Goal: Information Seeking & Learning: Learn about a topic

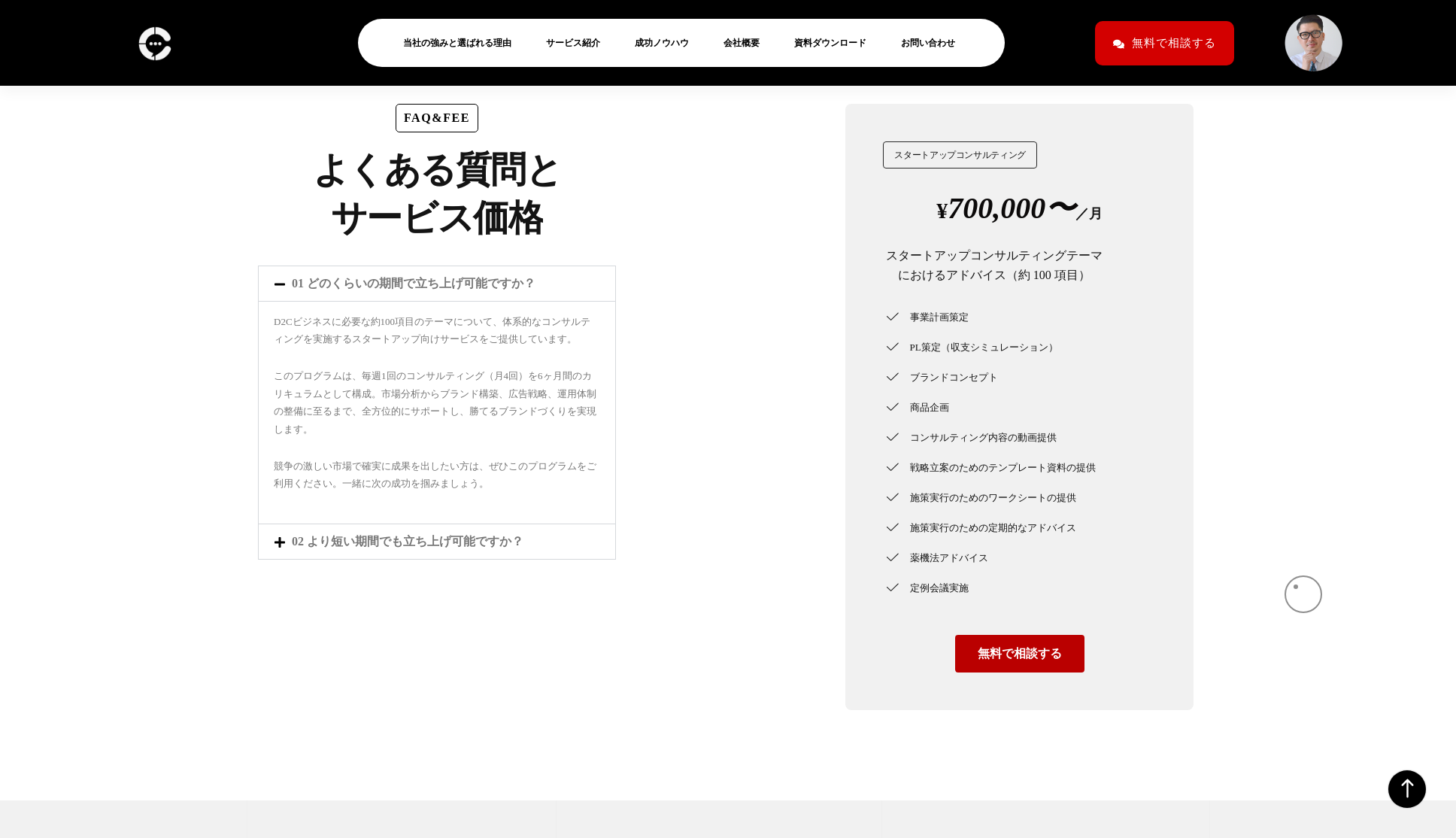
scroll to position [4764, 0]
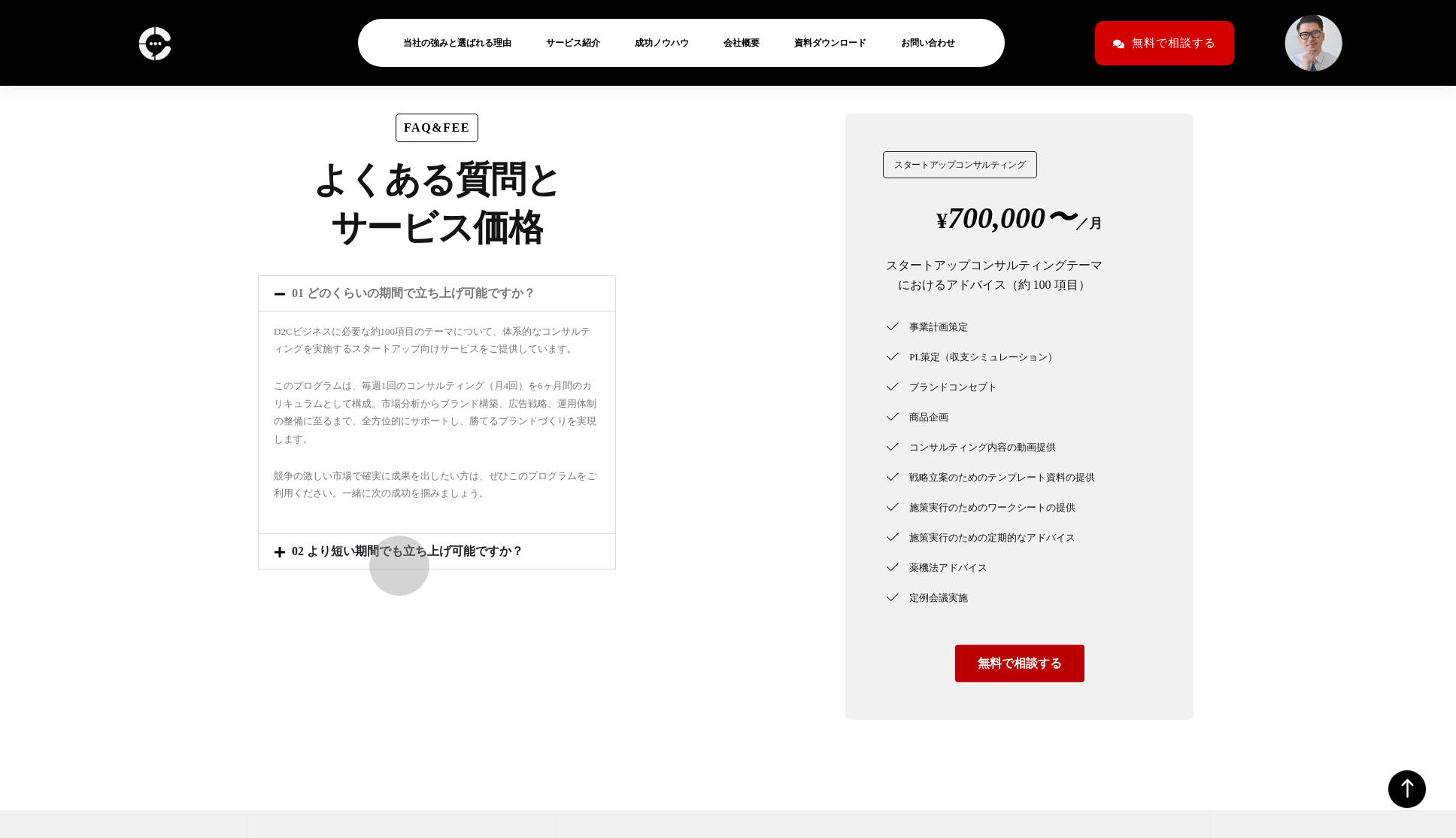
click at [391, 557] on link "02 より短い期間でも立ち上げ可能ですか？" at bounding box center [408, 550] width 232 height 13
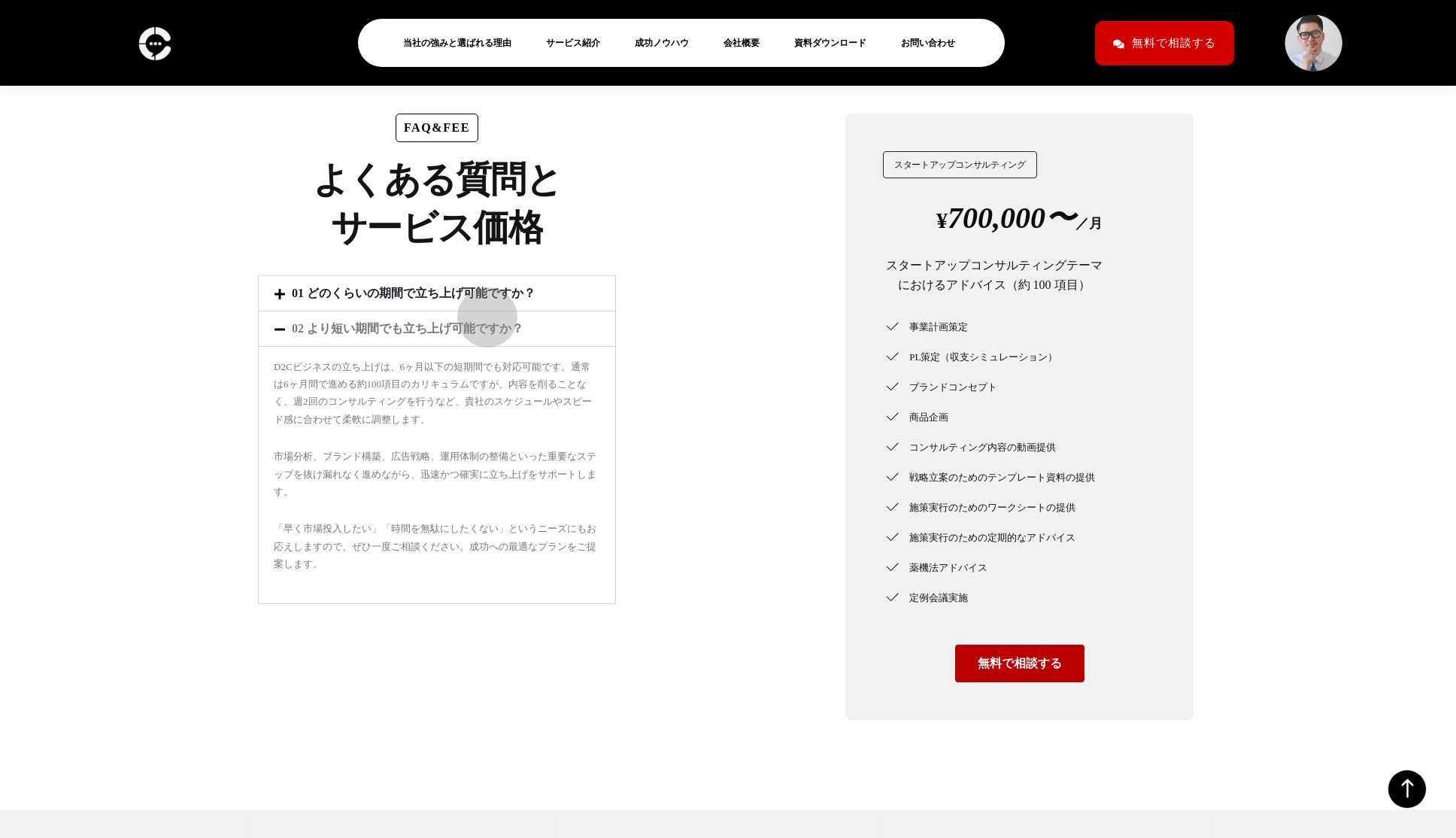
click at [476, 299] on link "01 どのくらいの期間で立ち上げ可能ですか？" at bounding box center [414, 293] width 244 height 13
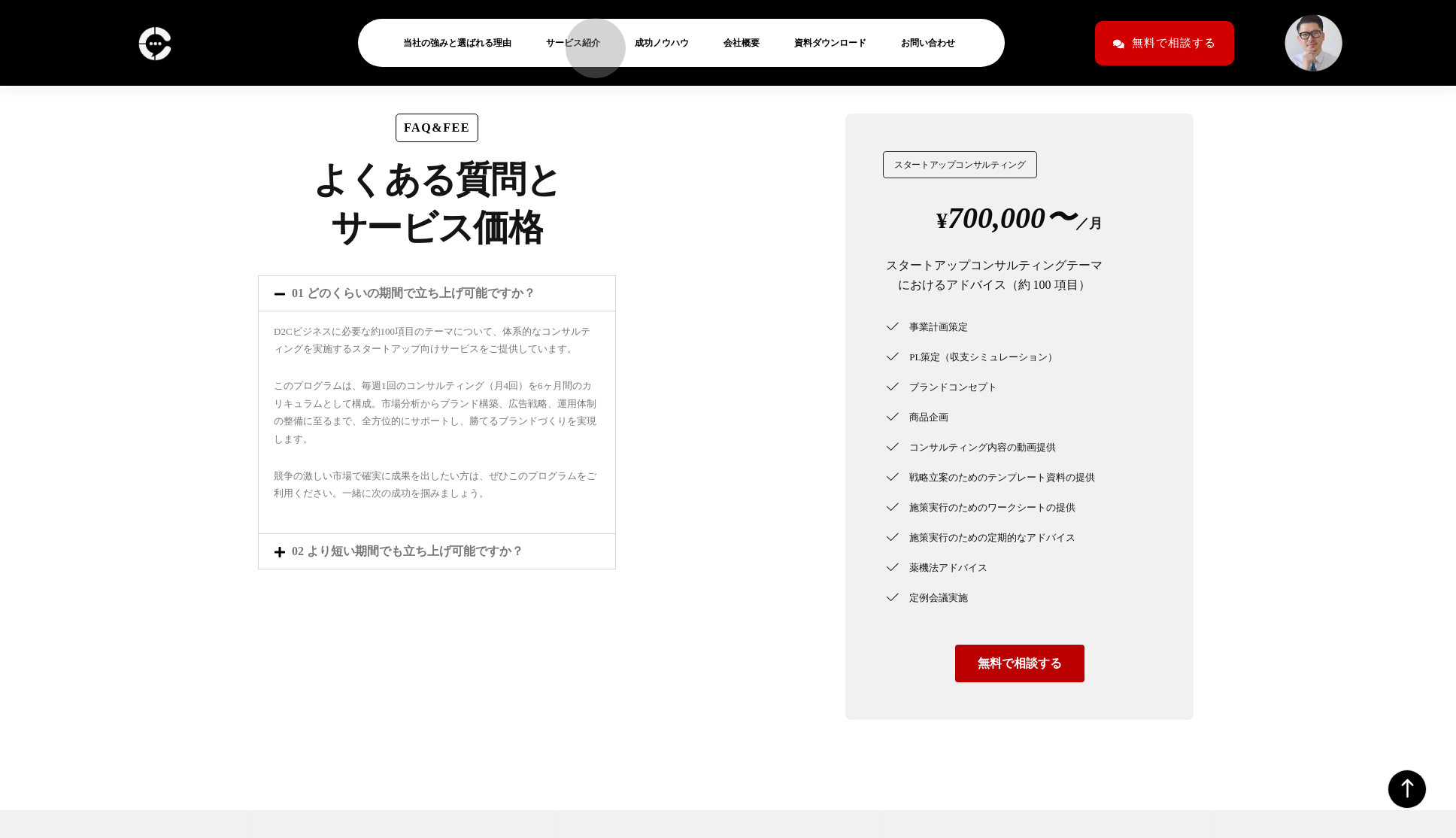
click at [588, 41] on link "サービス紹介" at bounding box center [579, 43] width 66 height 18
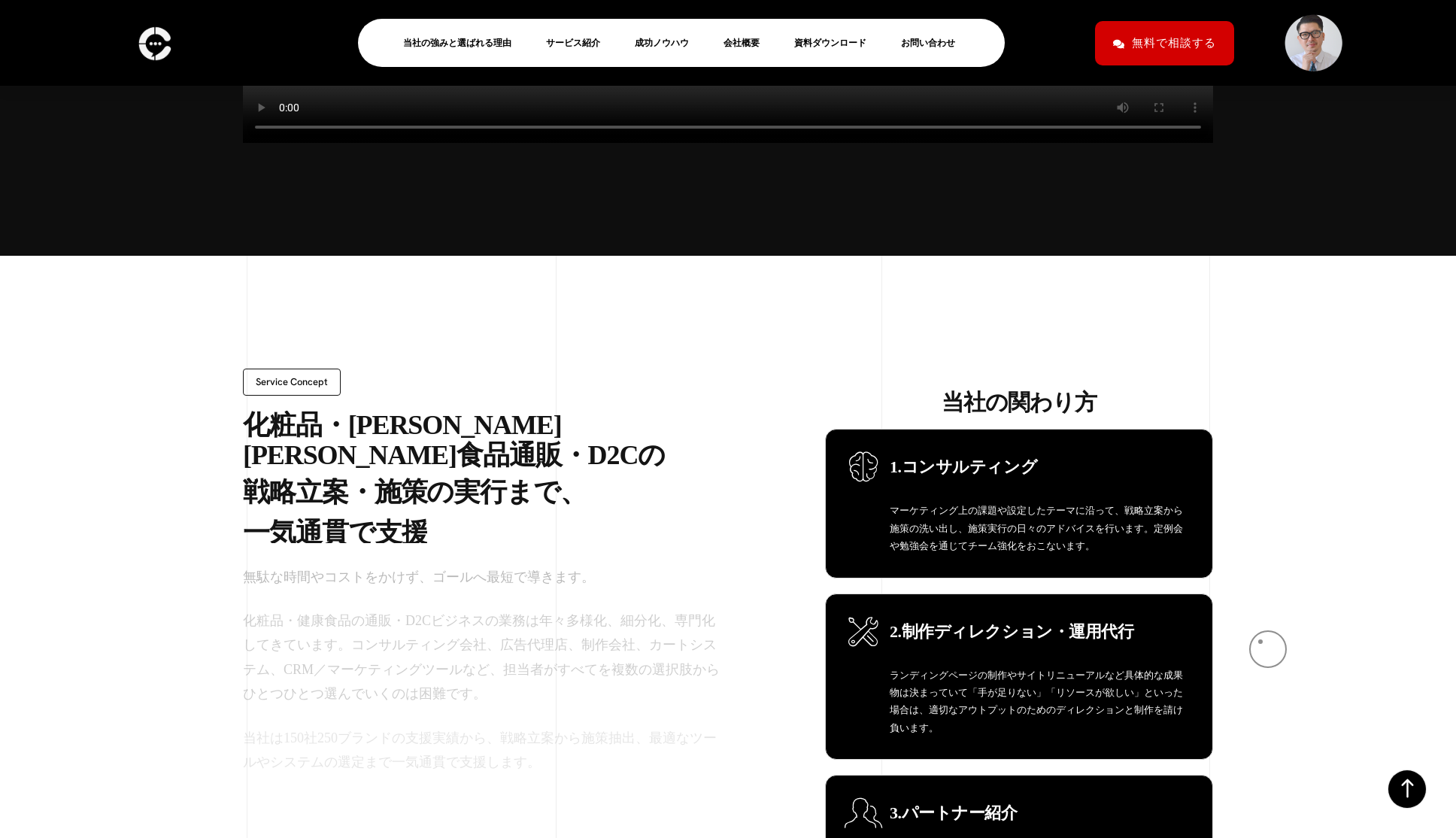
scroll to position [1031, 0]
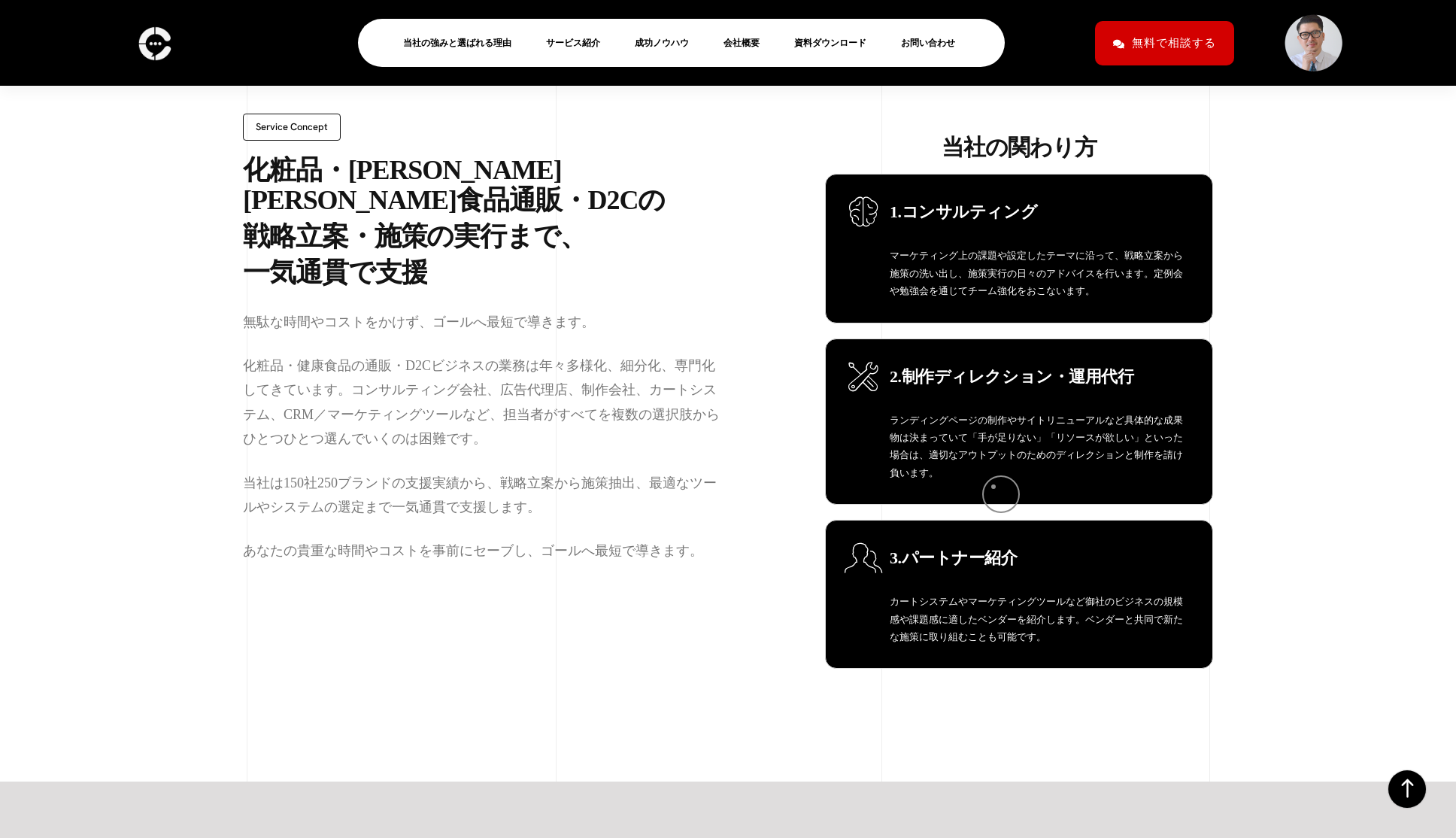
click at [994, 482] on p "ランディングページの制作やサイトリニューアルなど具体的な成果物は決まっていて「手が足りない」「リソースが欲しい」といった場合は、適切なアウトプットのためのディ…" at bounding box center [1039, 446] width 301 height 70
click at [985, 446] on p "ランディングページの制作やサイトリニューアルなど具体的な成果物は決まっていて「手が足りない」「リソースが欲しい」といった場合は、適切なアウトプットのためのディ…" at bounding box center [1039, 446] width 301 height 70
click at [965, 386] on span "2.制作ディレクション・運用代行" at bounding box center [1012, 376] width 244 height 19
click at [877, 392] on icon at bounding box center [863, 377] width 30 height 30
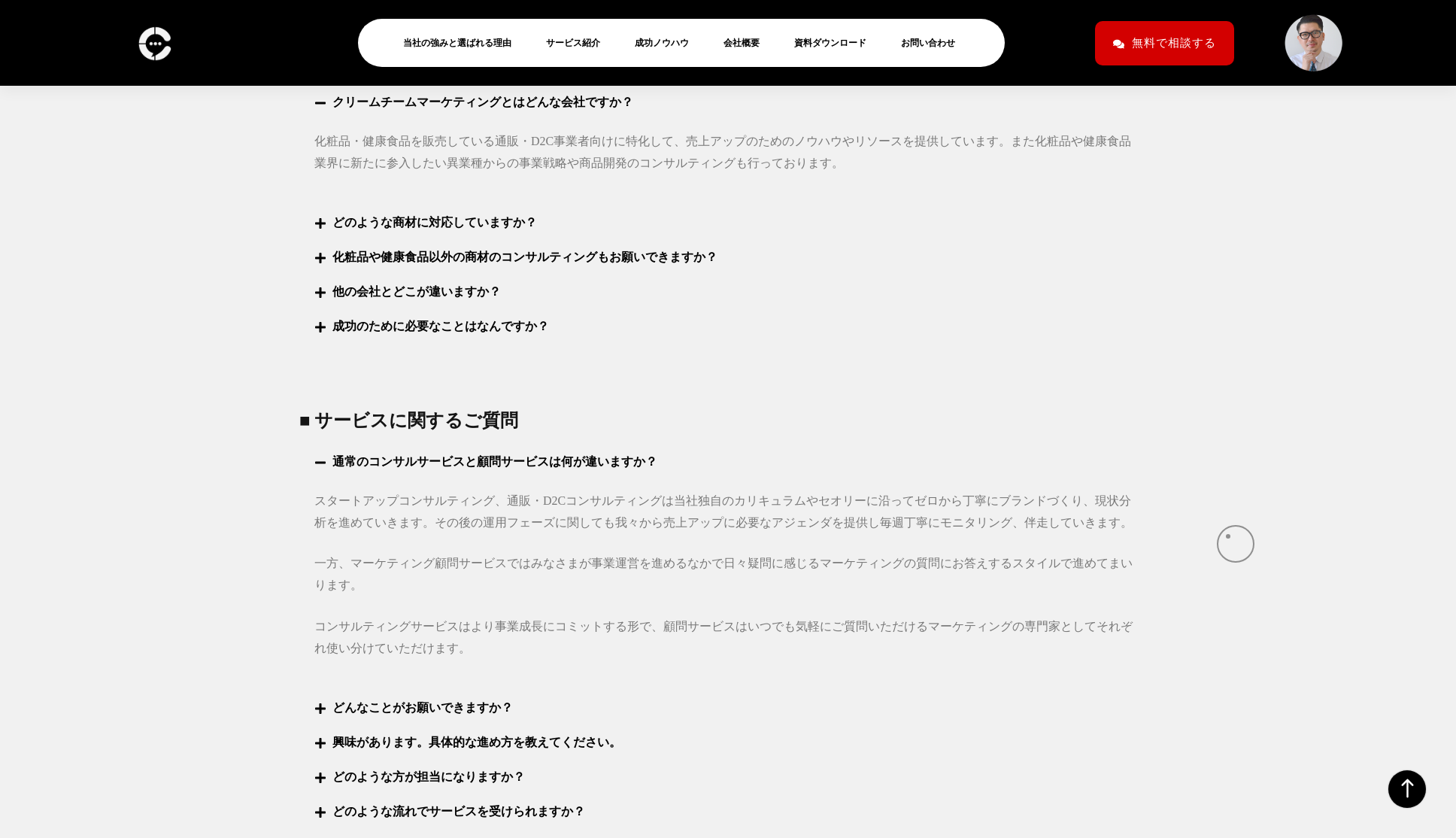
scroll to position [5843, 0]
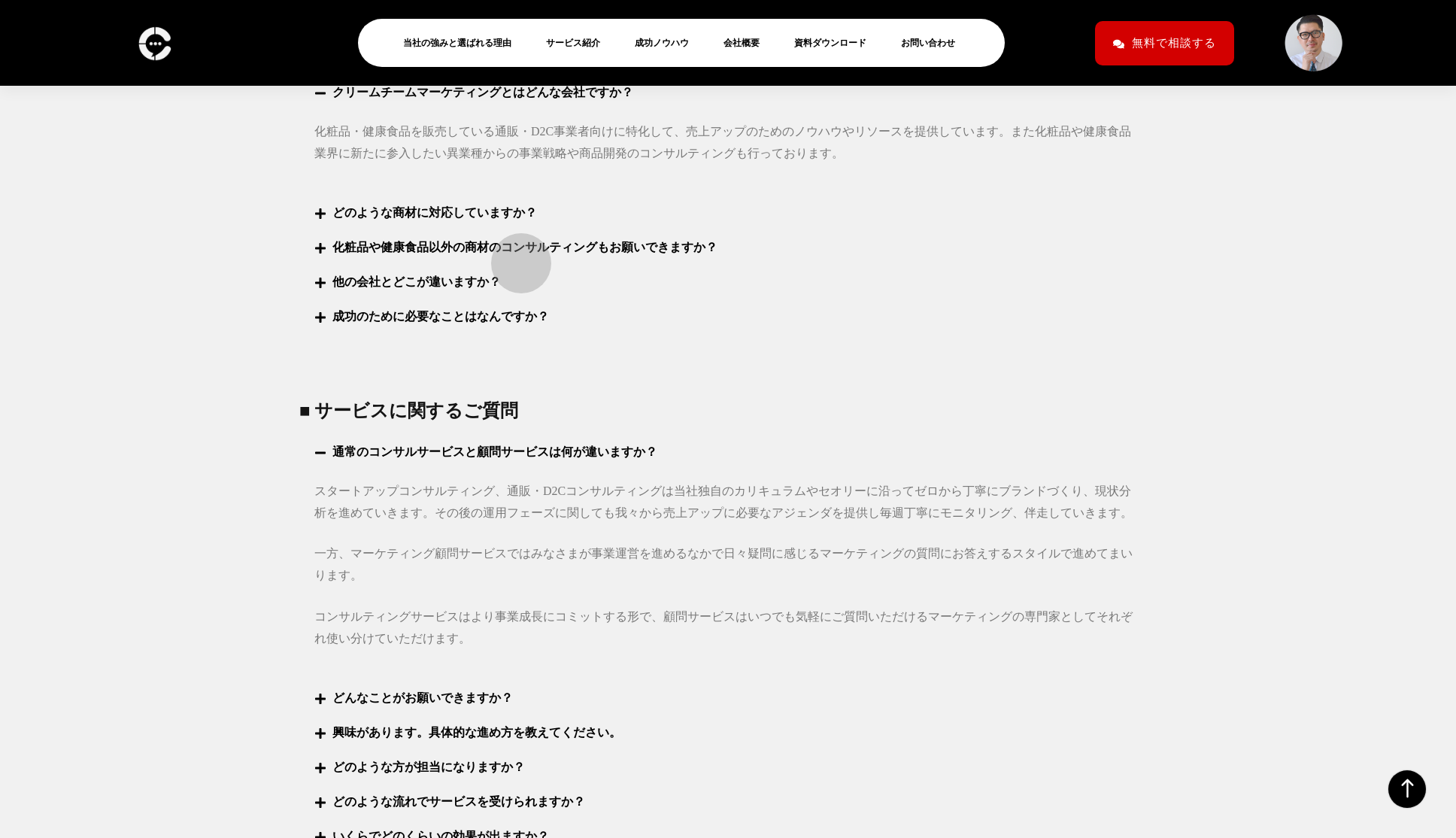
click at [514, 254] on link "化粧品や健康食品以外の商材のコンサルティングもお願いできますか？" at bounding box center [525, 247] width 385 height 13
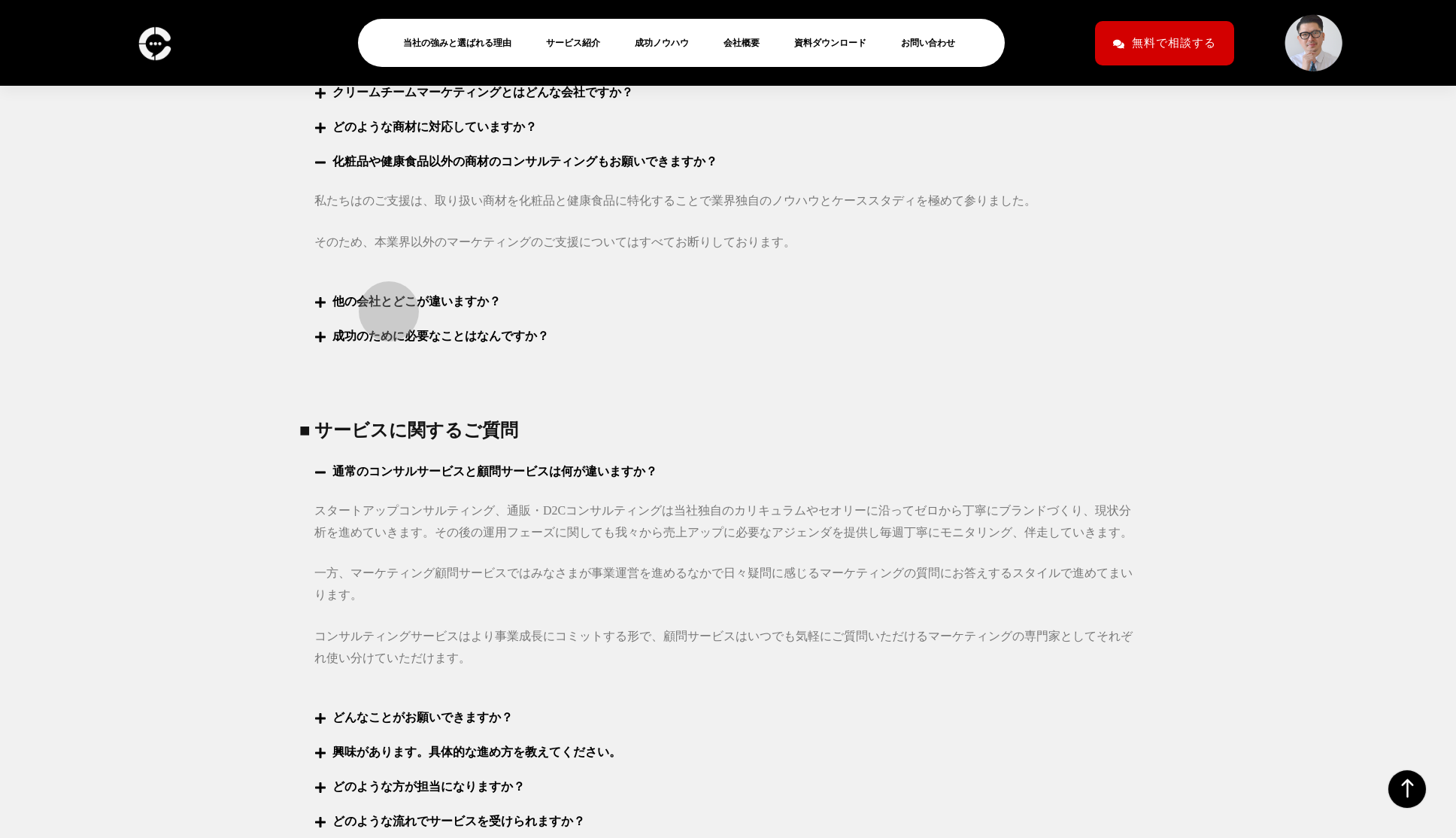
click at [381, 303] on link "他の会社とどこが違いますか？" at bounding box center [417, 300] width 169 height 13
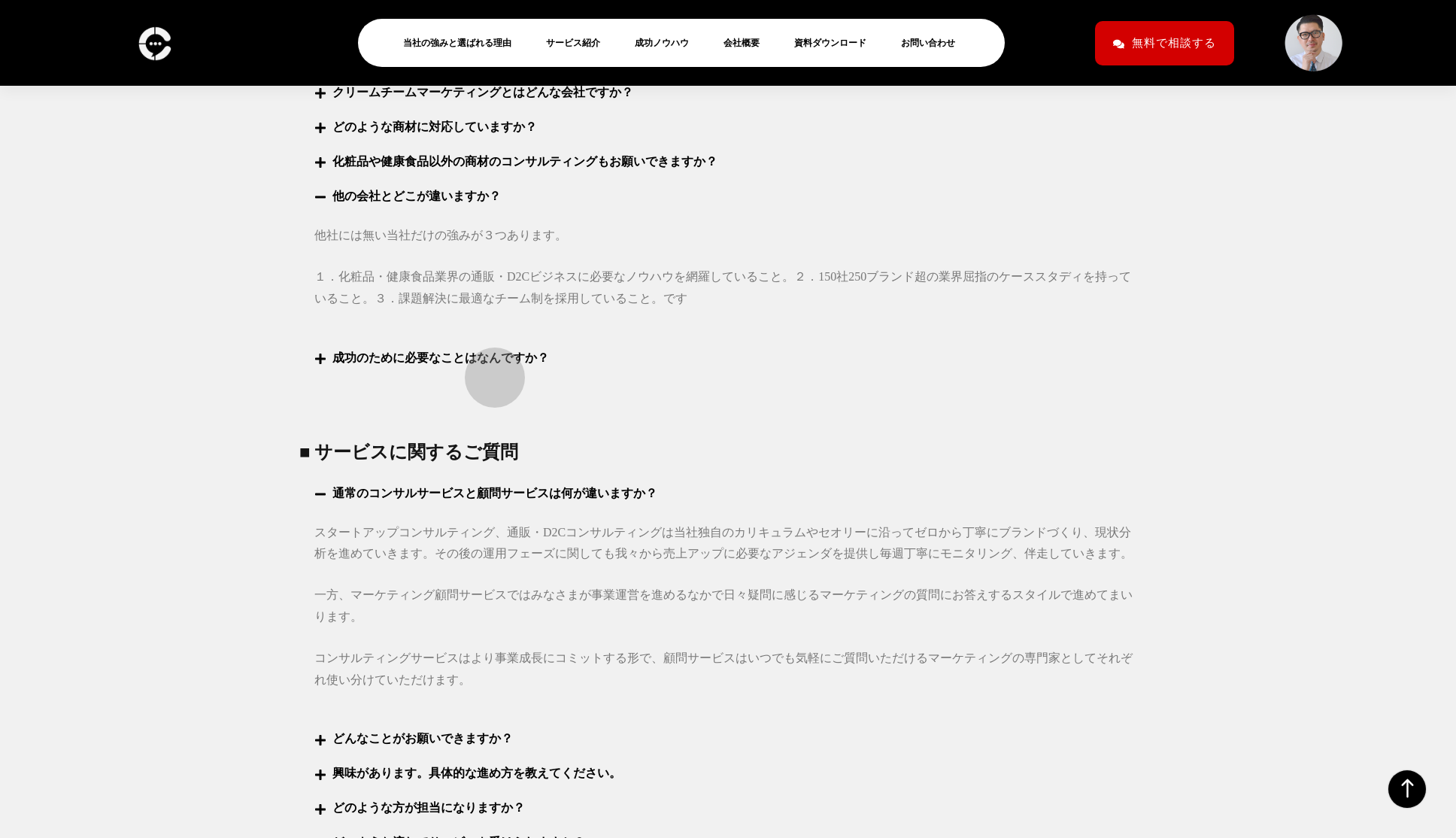
click at [487, 364] on link "成功のために必要なことはなんですか？" at bounding box center [440, 357] width 216 height 13
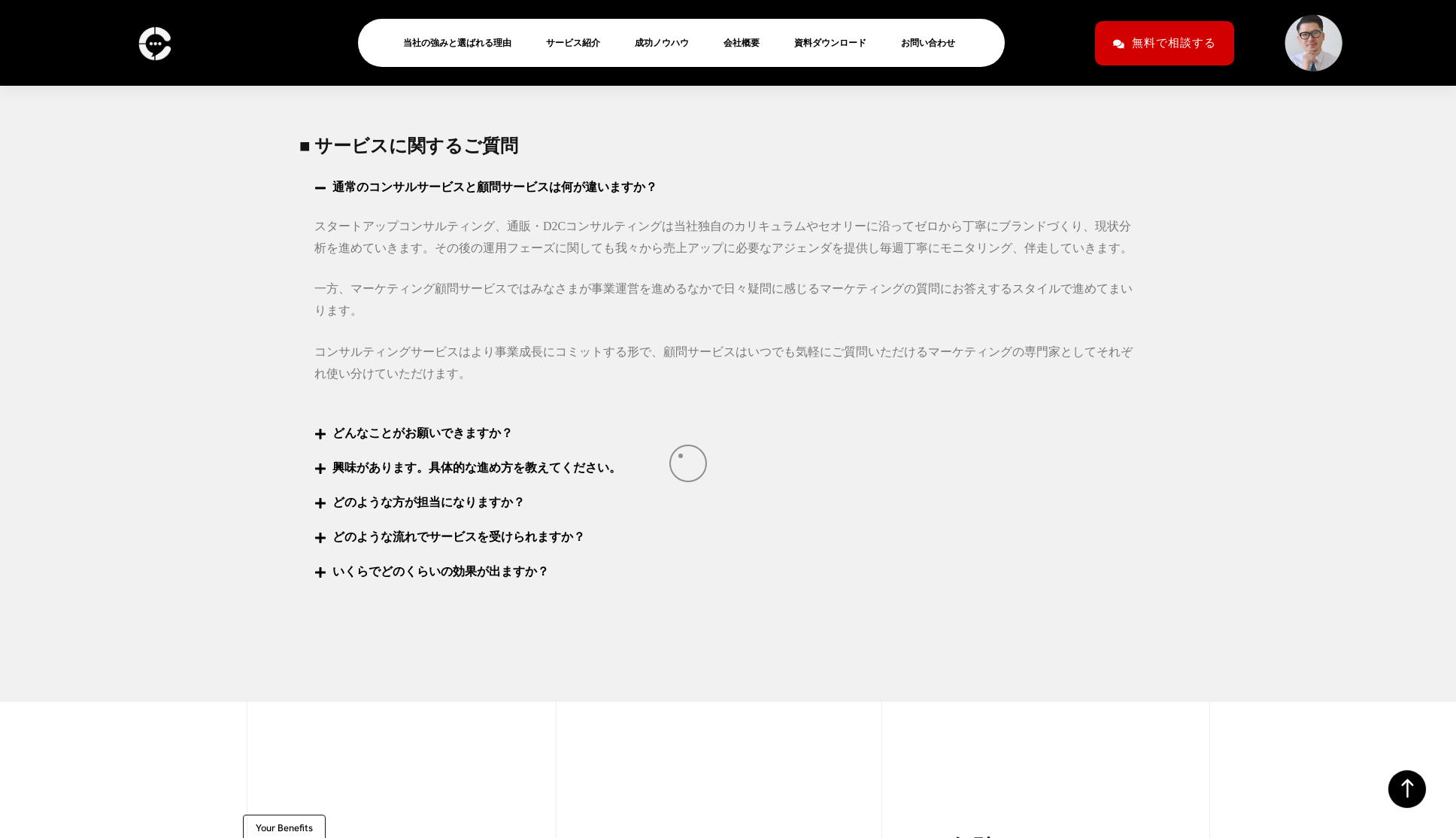
scroll to position [6137, 0]
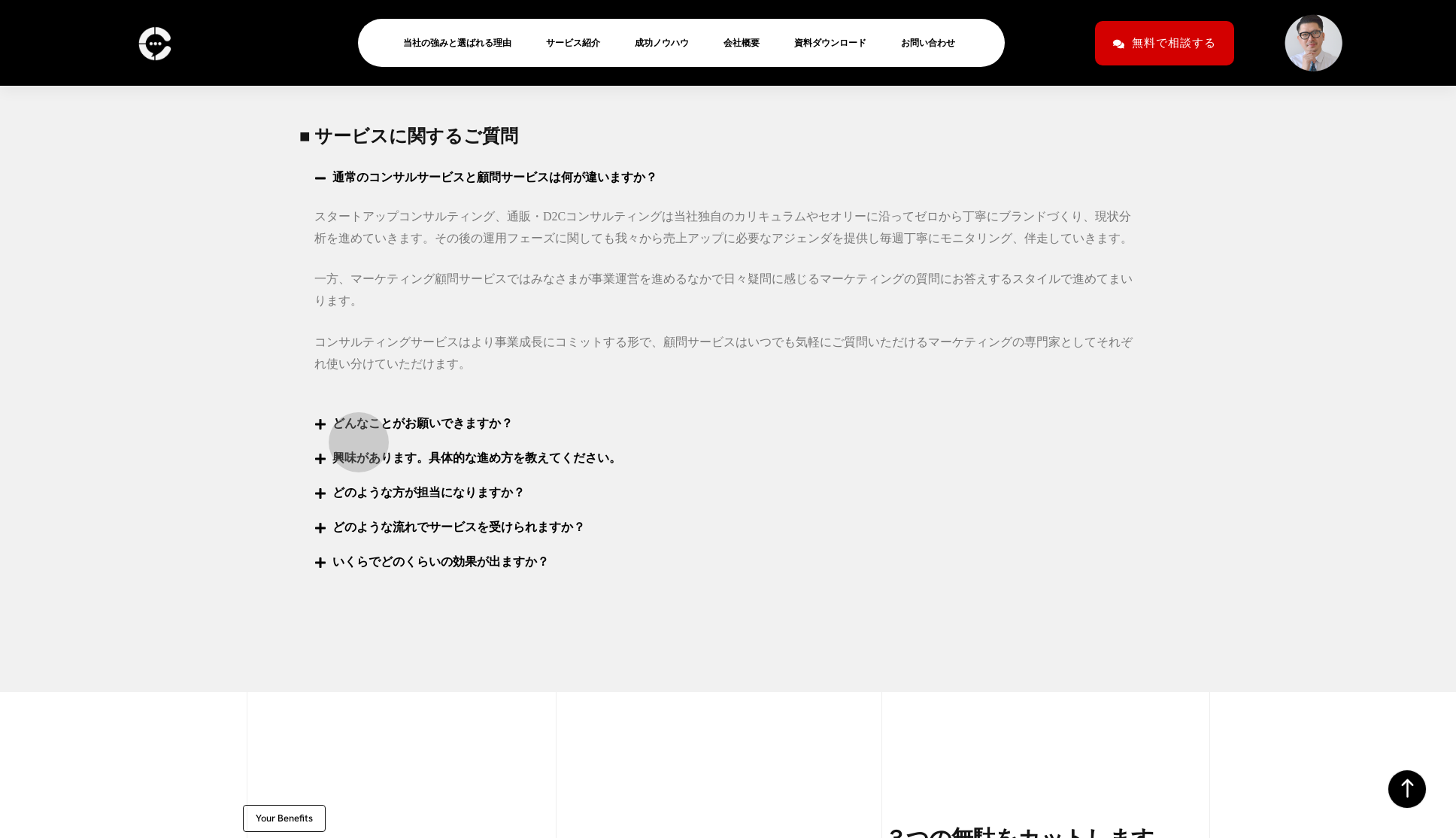
click at [351, 429] on link "どんなことがお願いできますか？" at bounding box center [423, 422] width 181 height 13
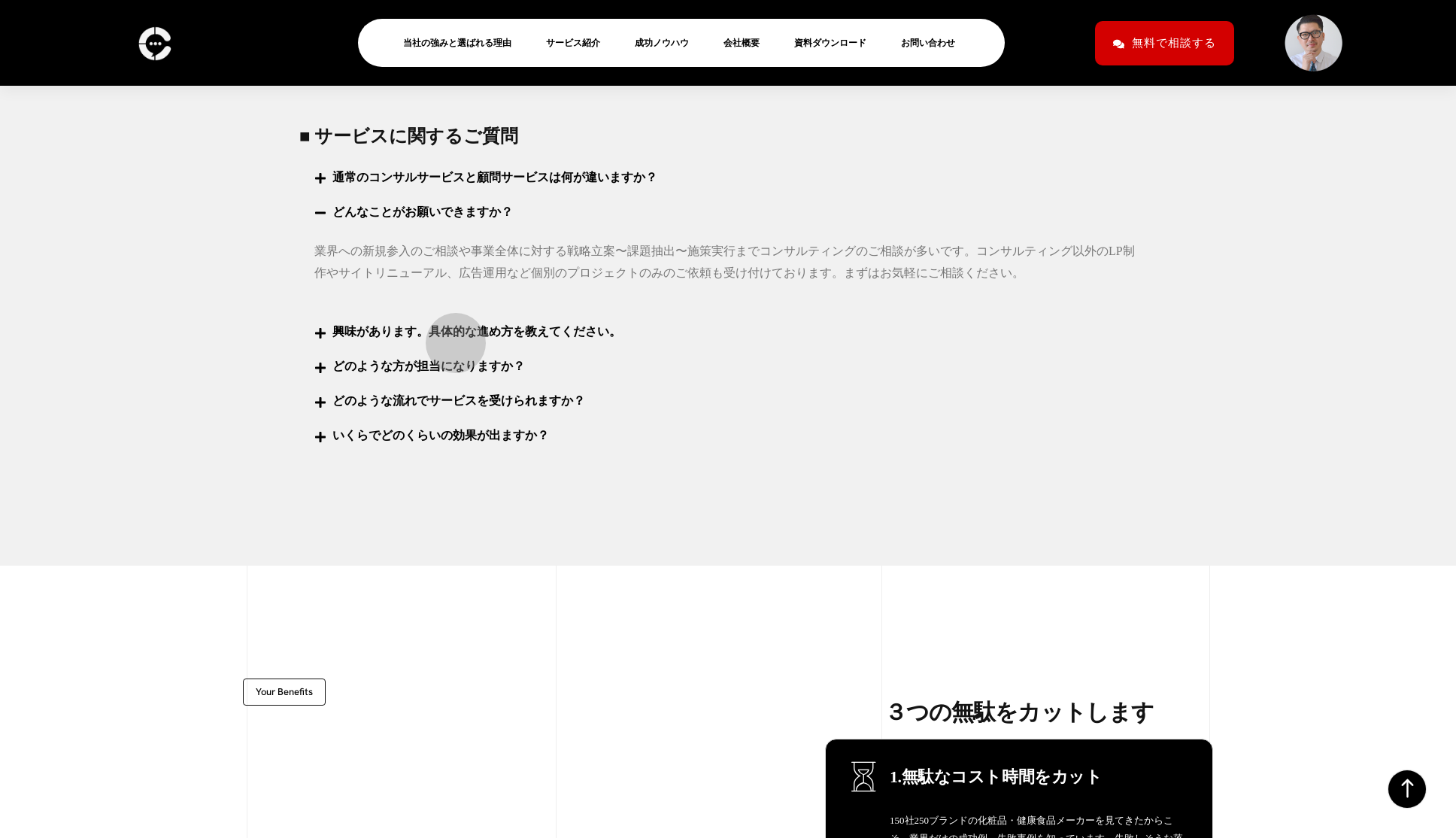
click at [448, 335] on link "興味があります。具体的な進め方を教えてください。" at bounding box center [476, 331] width 289 height 13
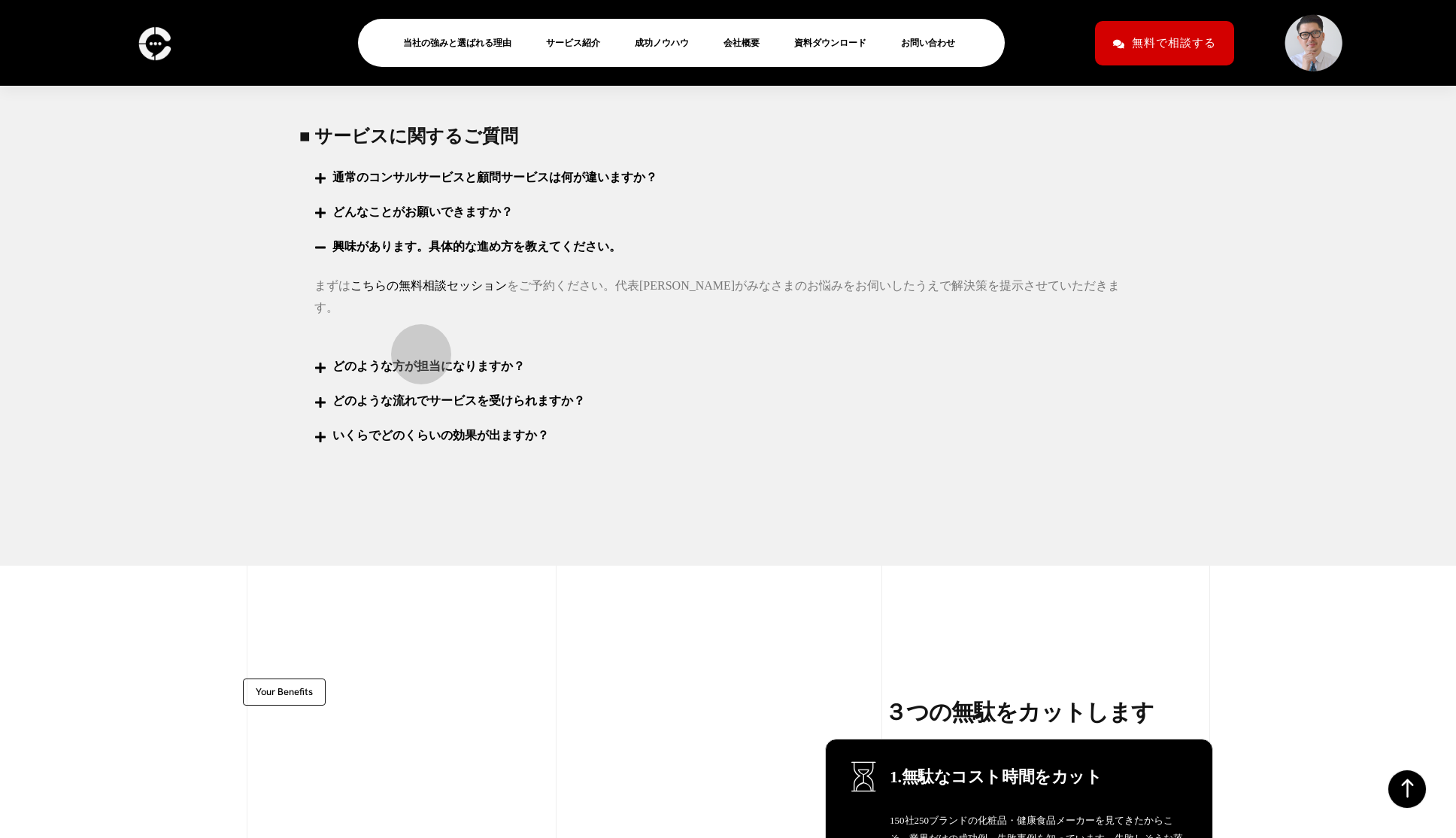
click at [412, 359] on link "どのような方が担当になりますか？" at bounding box center [428, 365] width 192 height 13
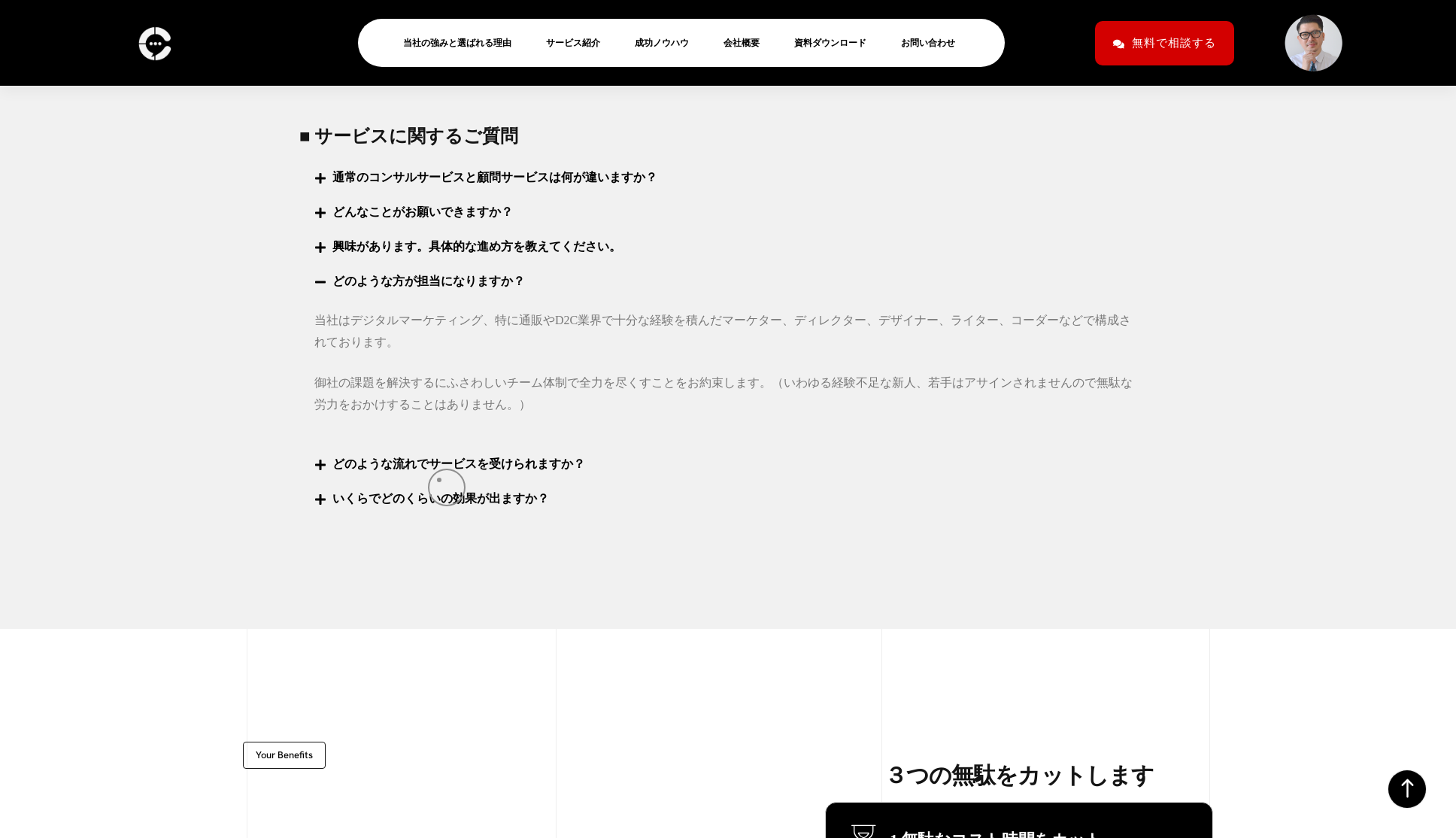
click at [438, 481] on div "どのような流れでサービスを受けられますか？" at bounding box center [728, 463] width 857 height 35
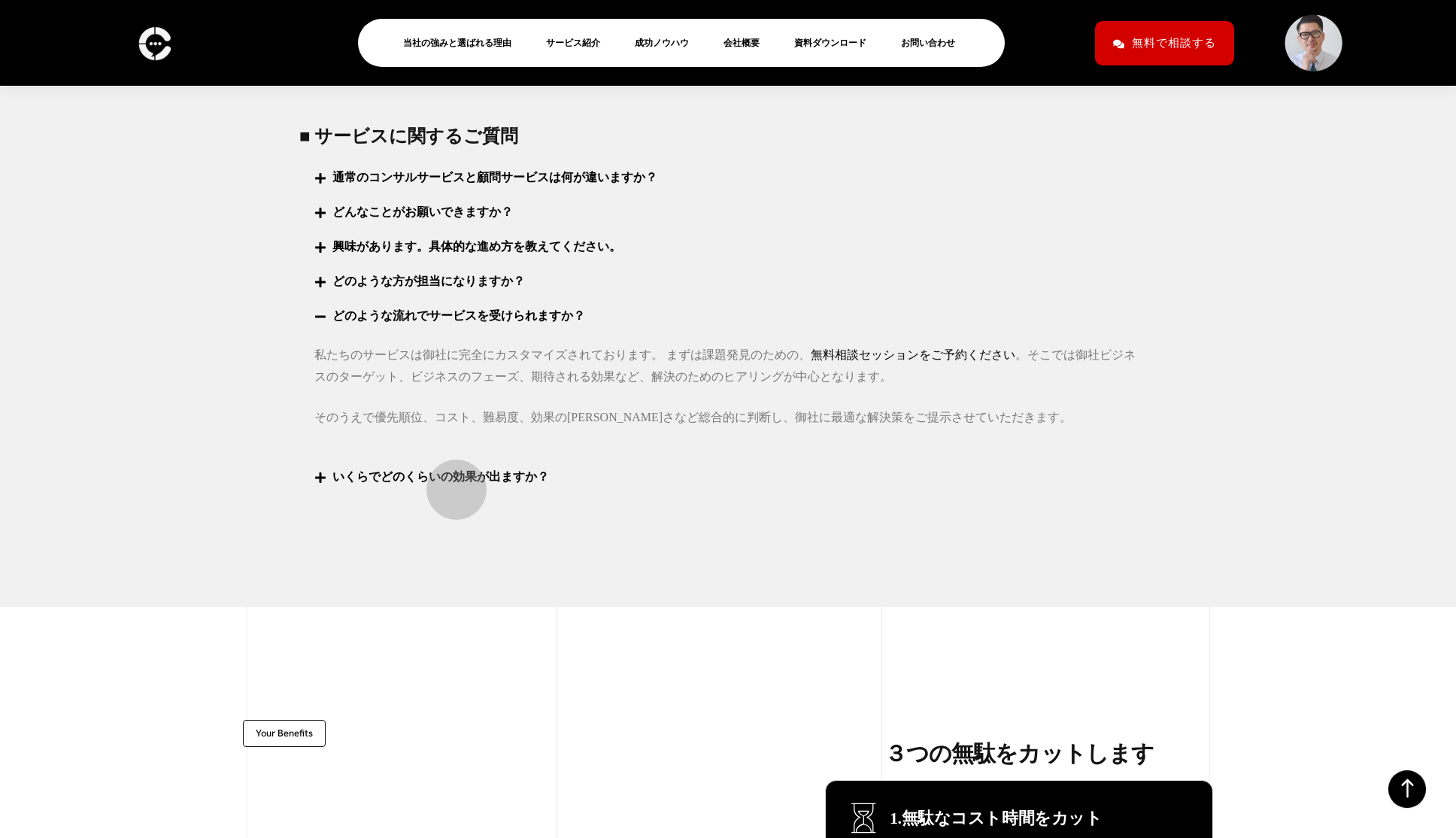
click at [441, 481] on link "いくらでどのくらいの効果が出ますか？" at bounding box center [440, 476] width 216 height 13
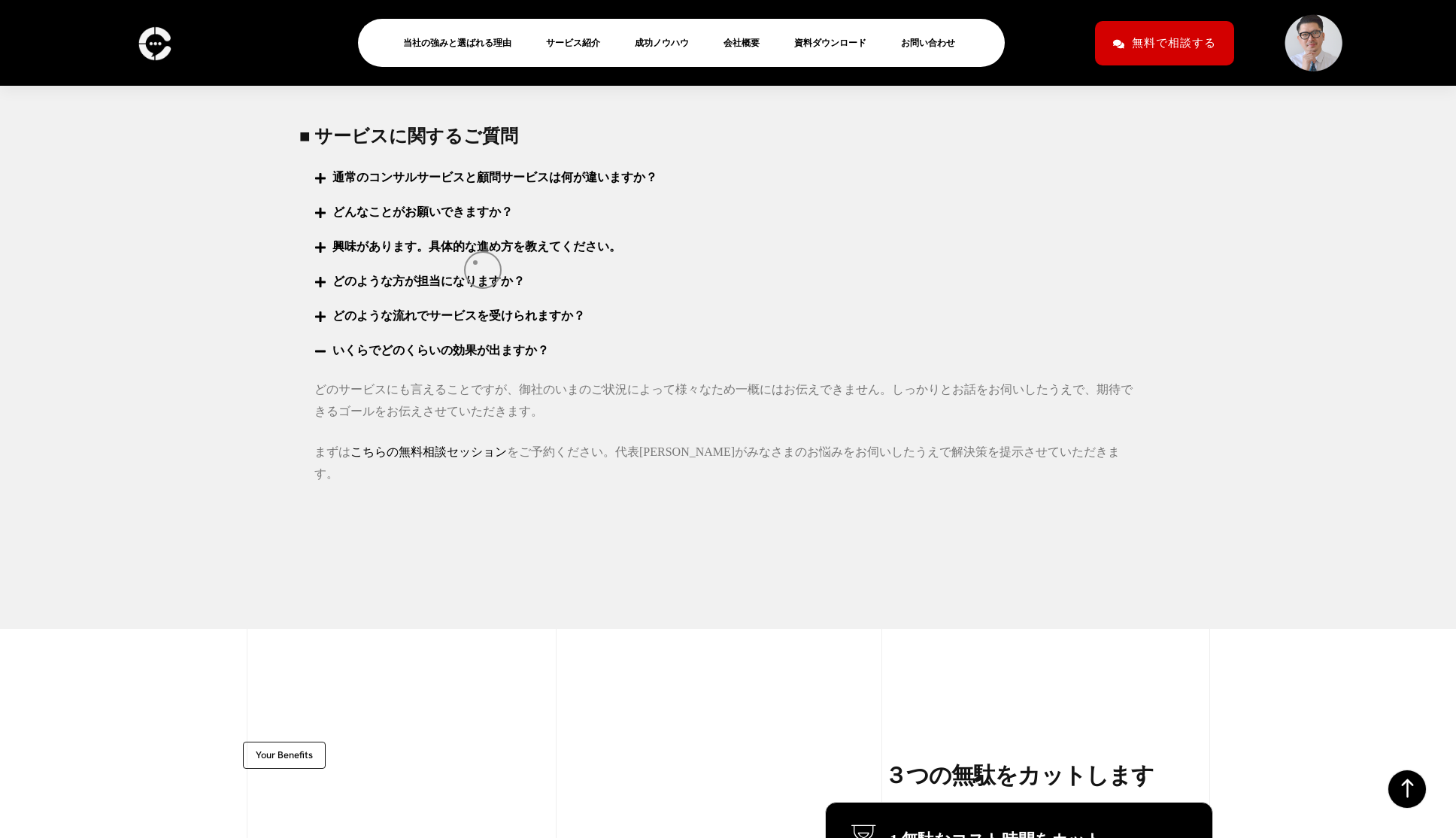
scroll to position [5897, 0]
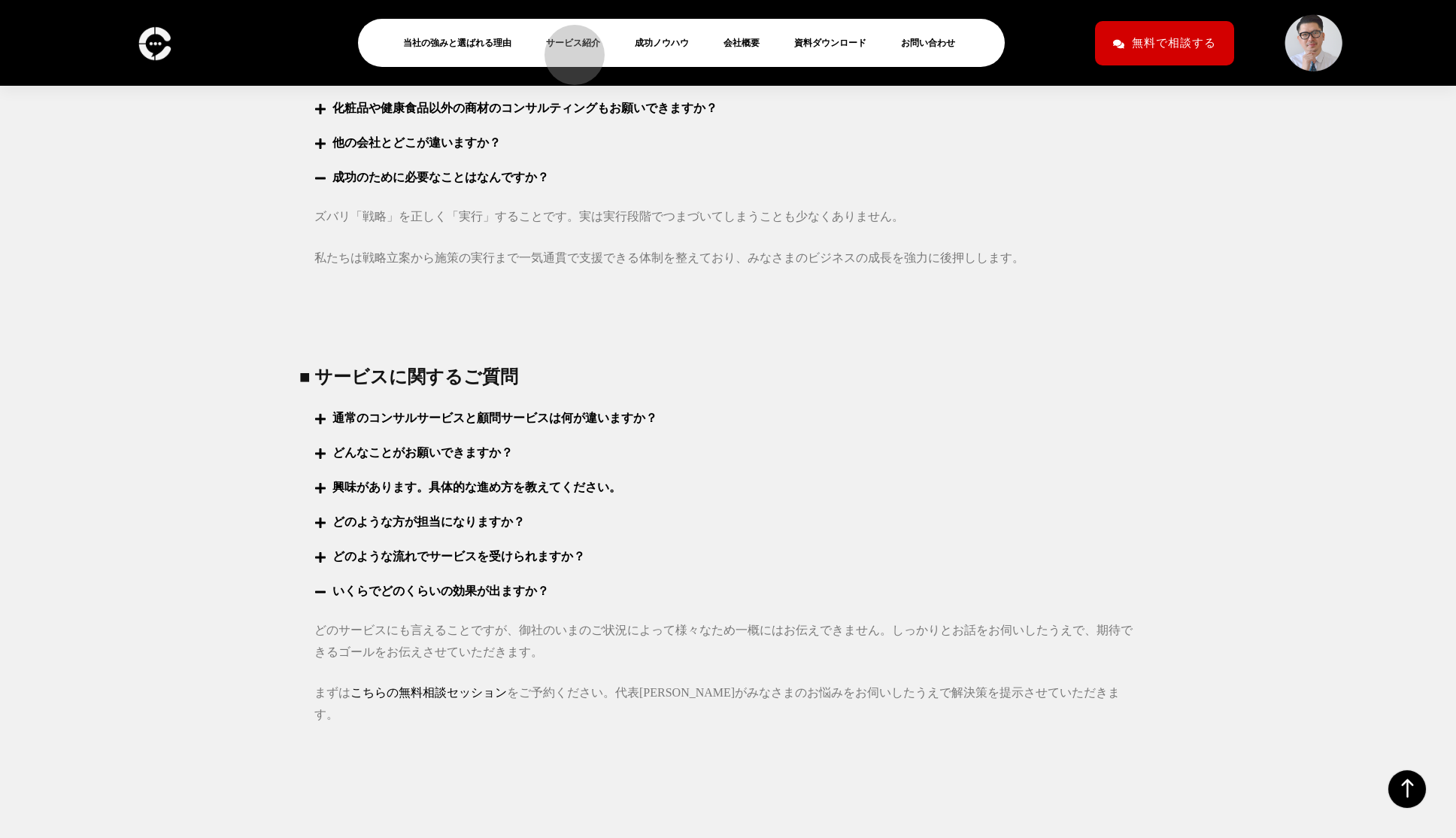
click at [567, 48] on link "サービス紹介" at bounding box center [579, 43] width 66 height 18
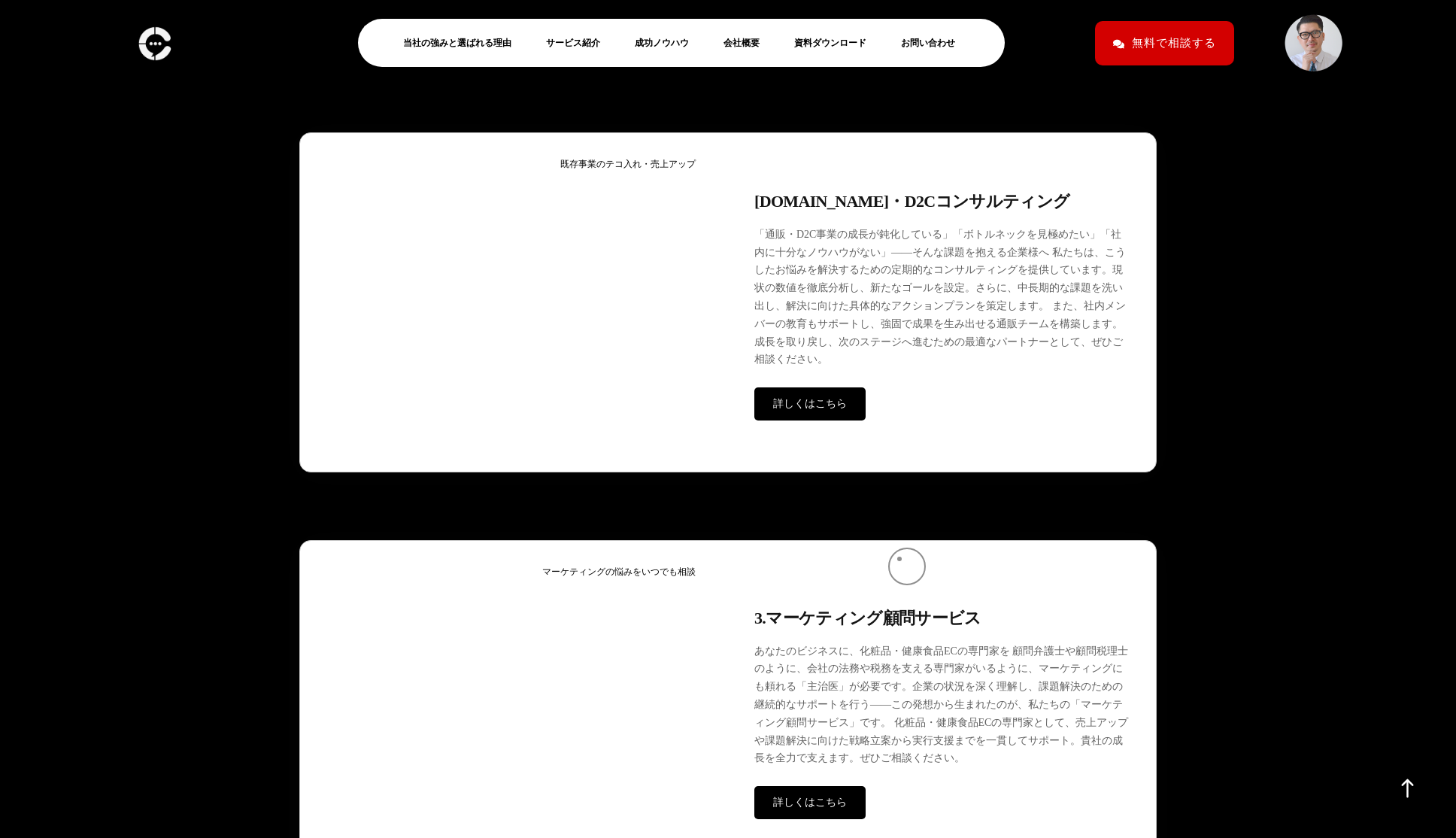
scroll to position [4198, 0]
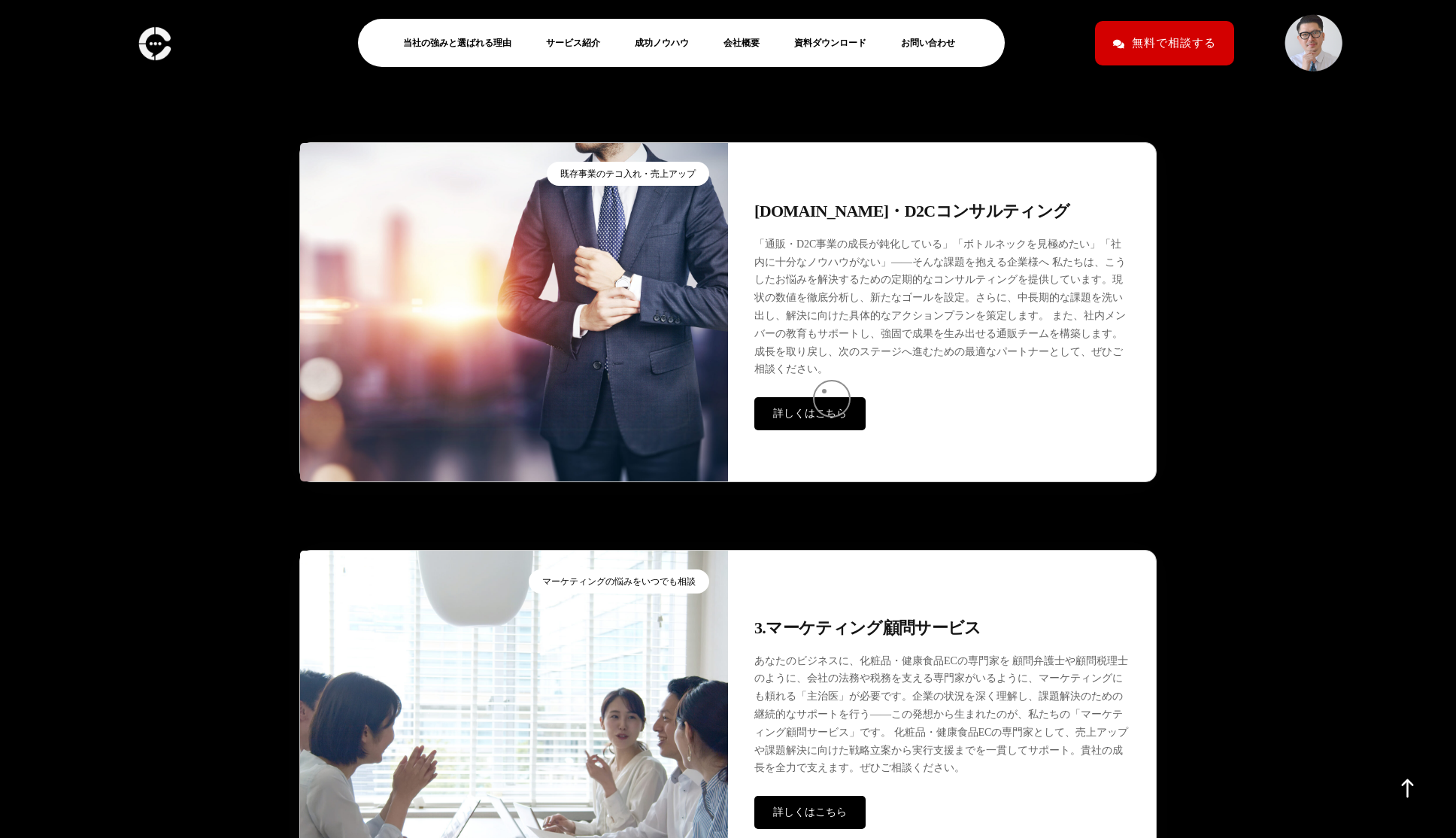
click at [824, 391] on div "2.通販・D2Cコンサルティング 「通販・D2C事業の成長が鈍化している」「ボトルネックを見極めたい」「社内に十分なノウハウがない」――そんな課題を抱える企業…" at bounding box center [941, 311] width 427 height 289
click at [815, 412] on link "詳しくはこちら" at bounding box center [810, 413] width 111 height 33
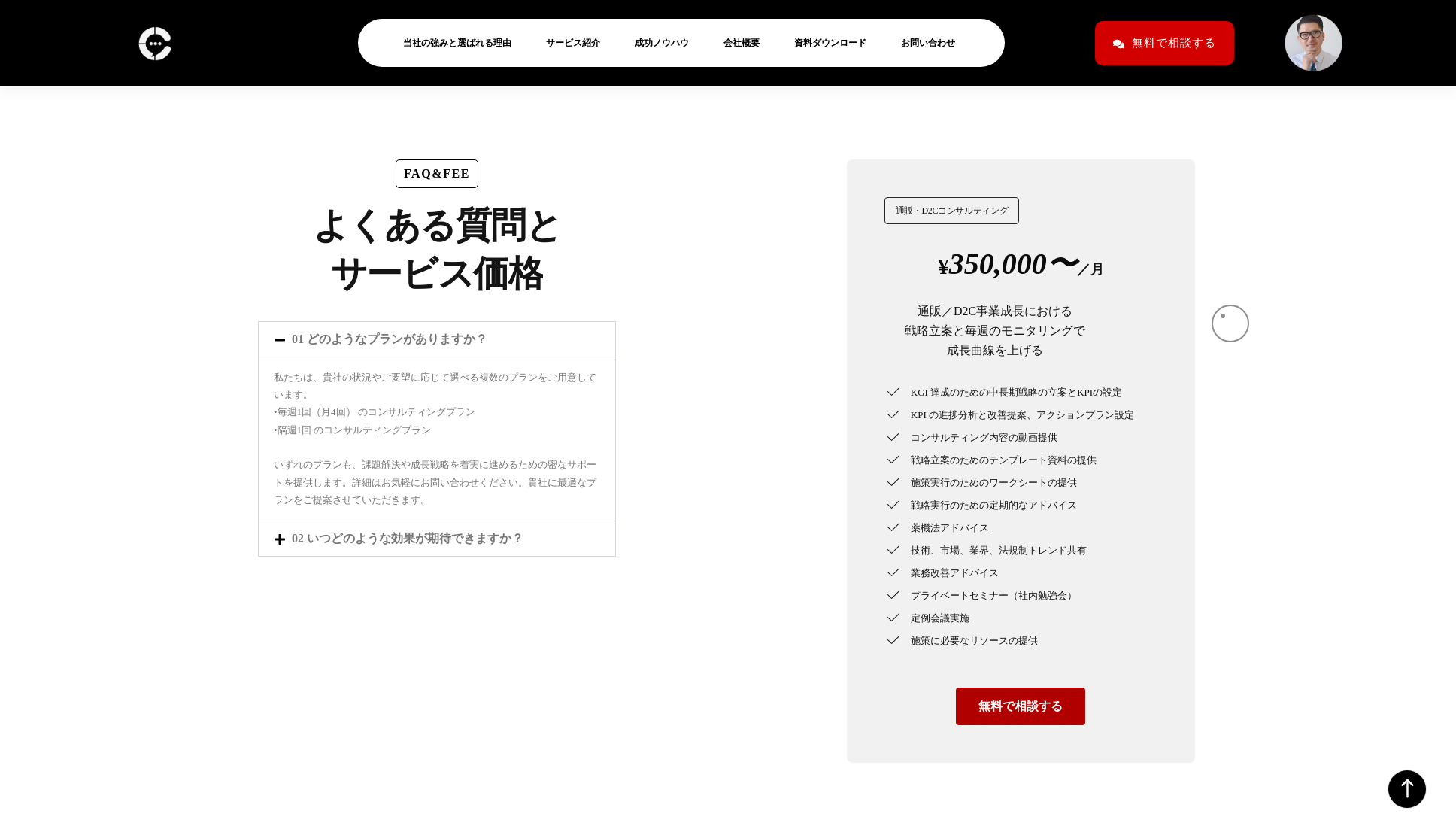
scroll to position [5421, 0]
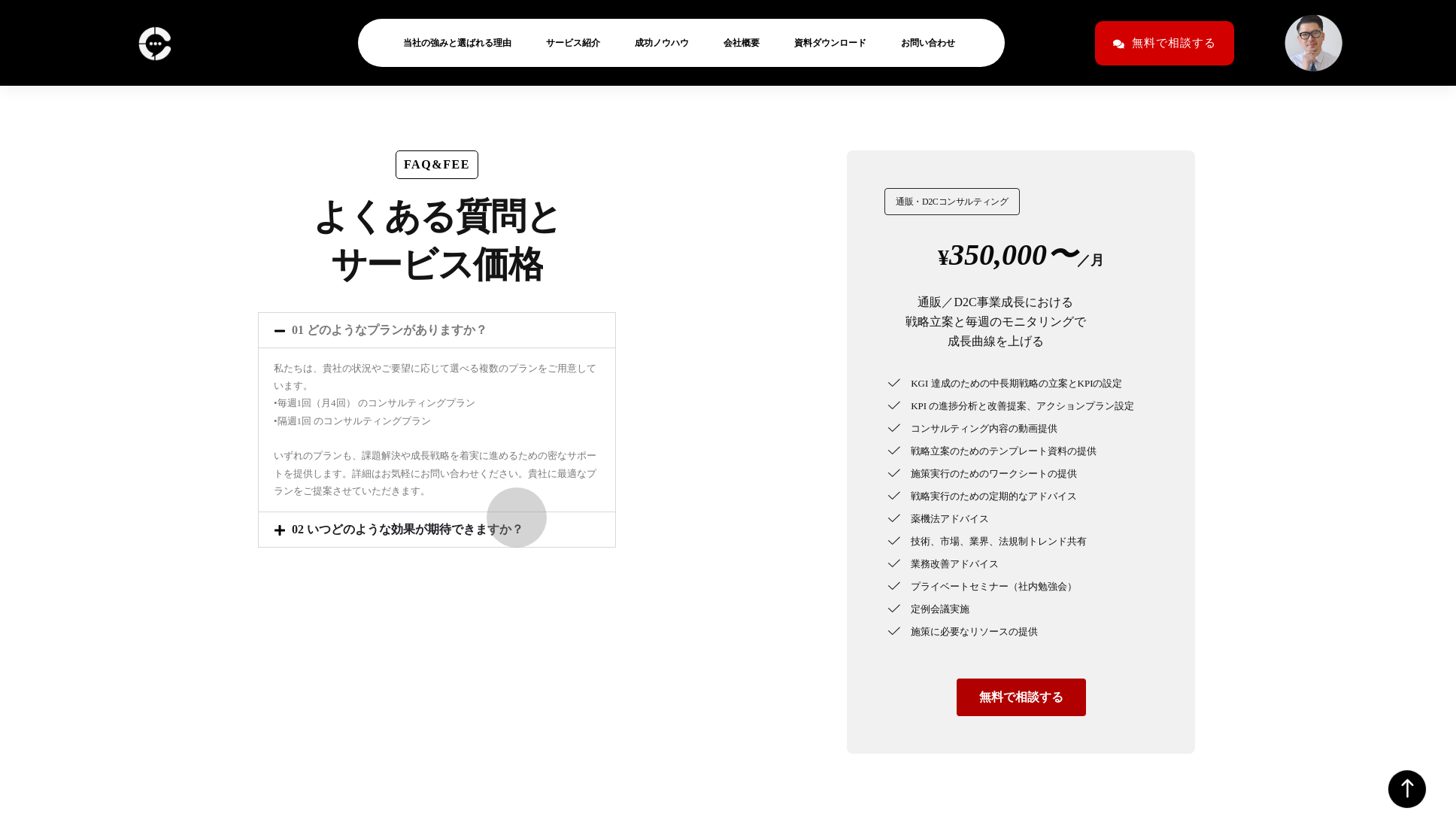
click at [509, 523] on link "02 いつどのような効果が期待できますか？" at bounding box center [408, 529] width 232 height 13
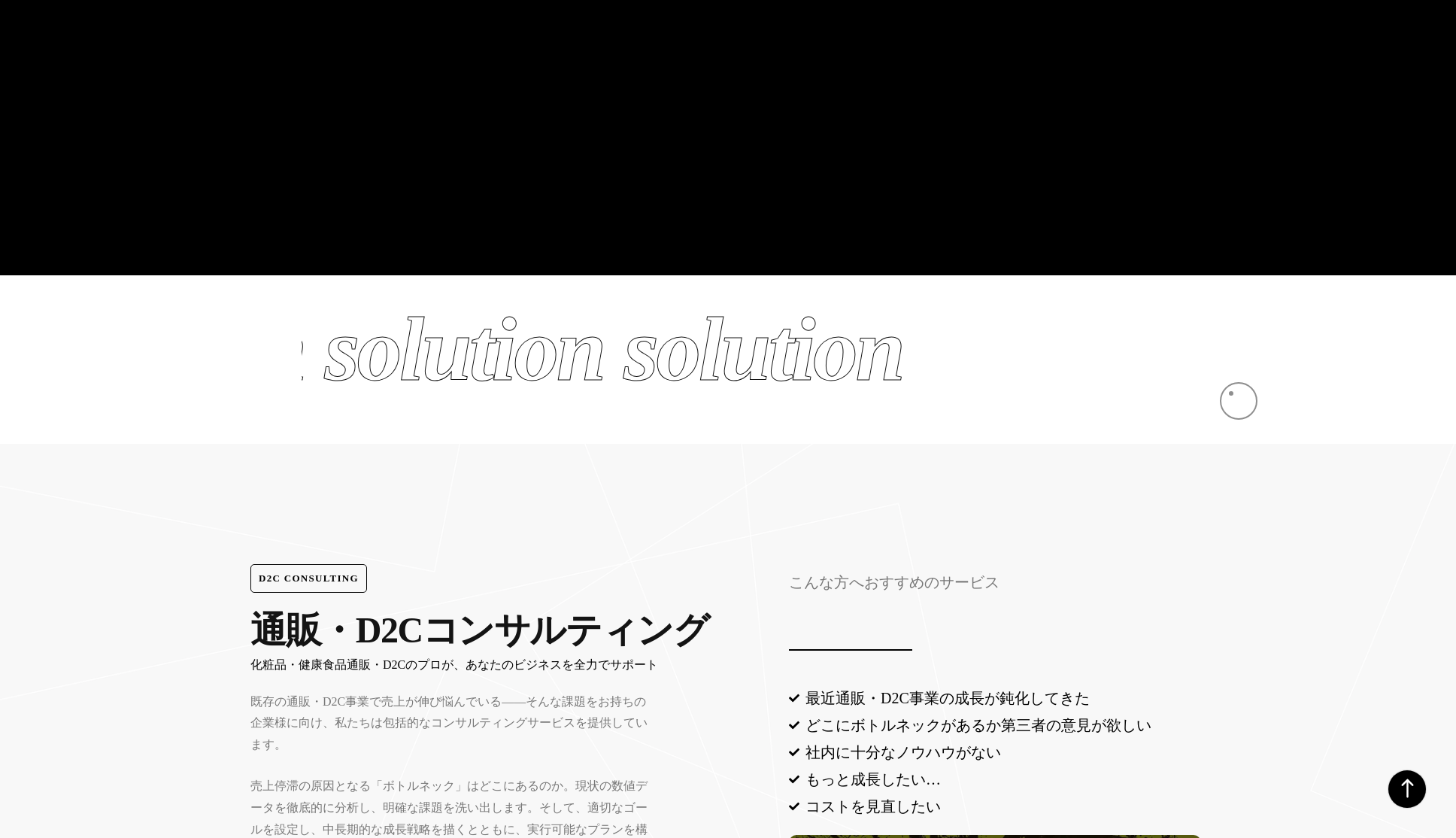
scroll to position [0, 0]
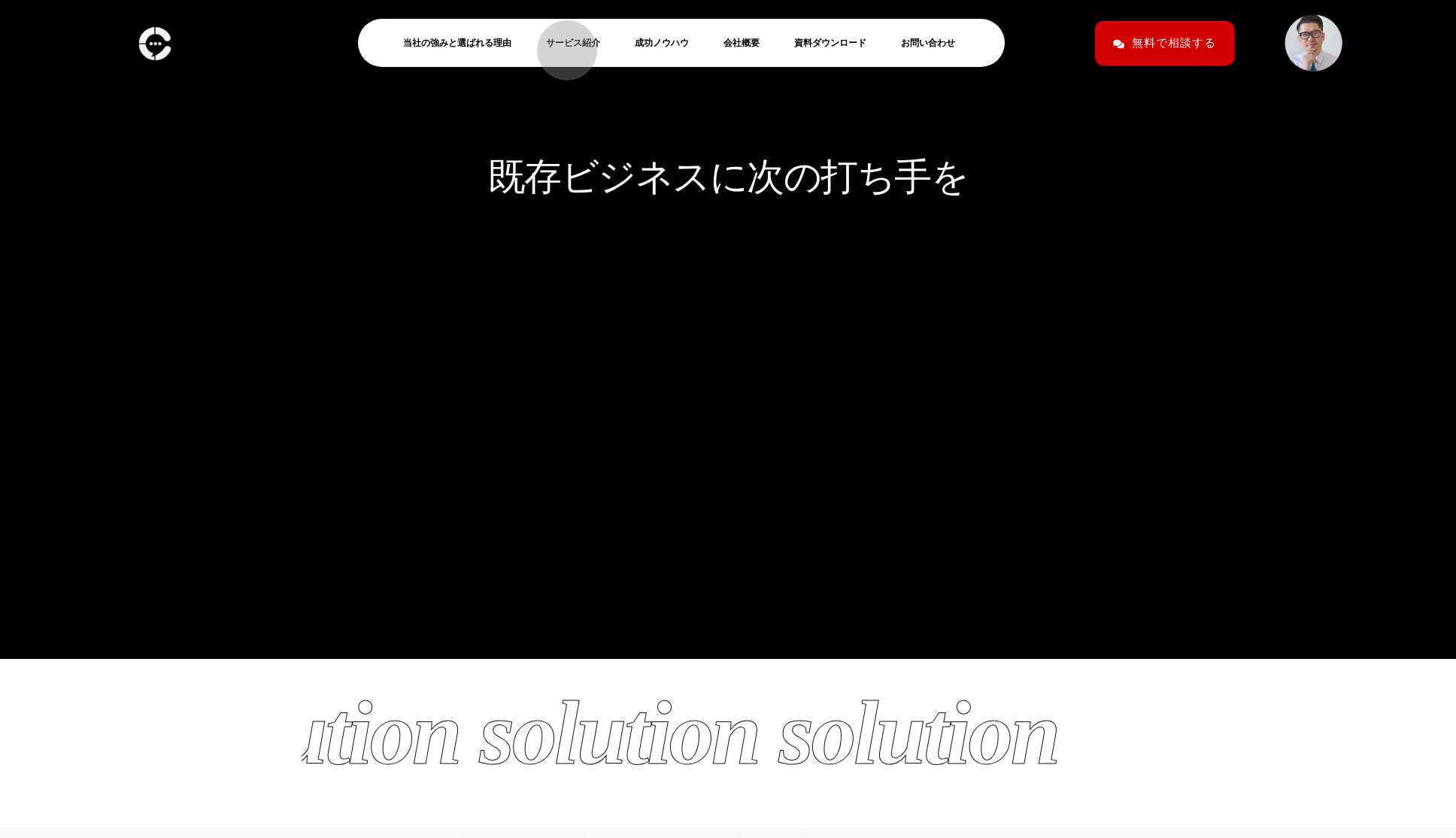
click at [559, 43] on link "サービス紹介" at bounding box center [579, 43] width 66 height 18
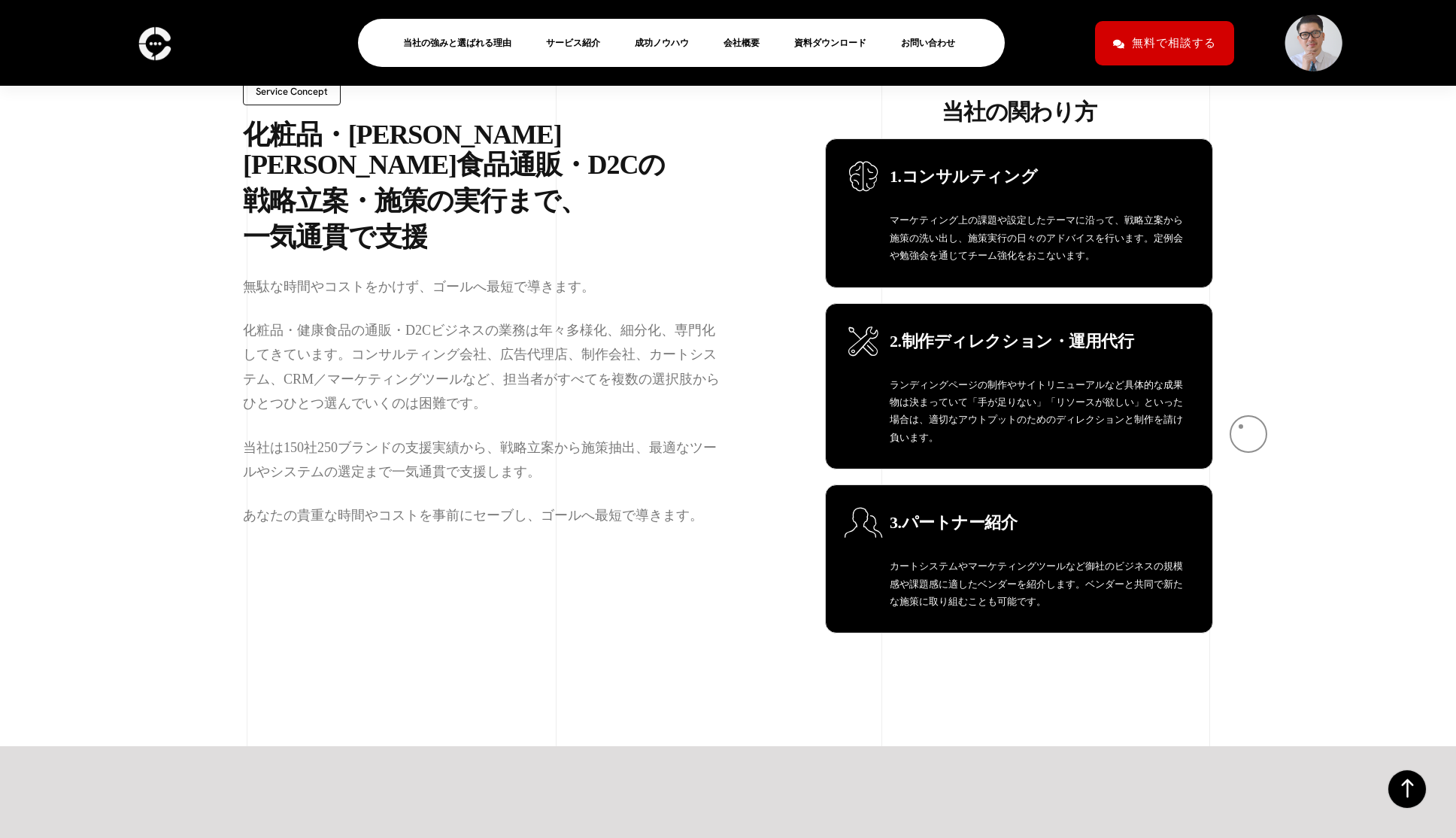
scroll to position [1076, 0]
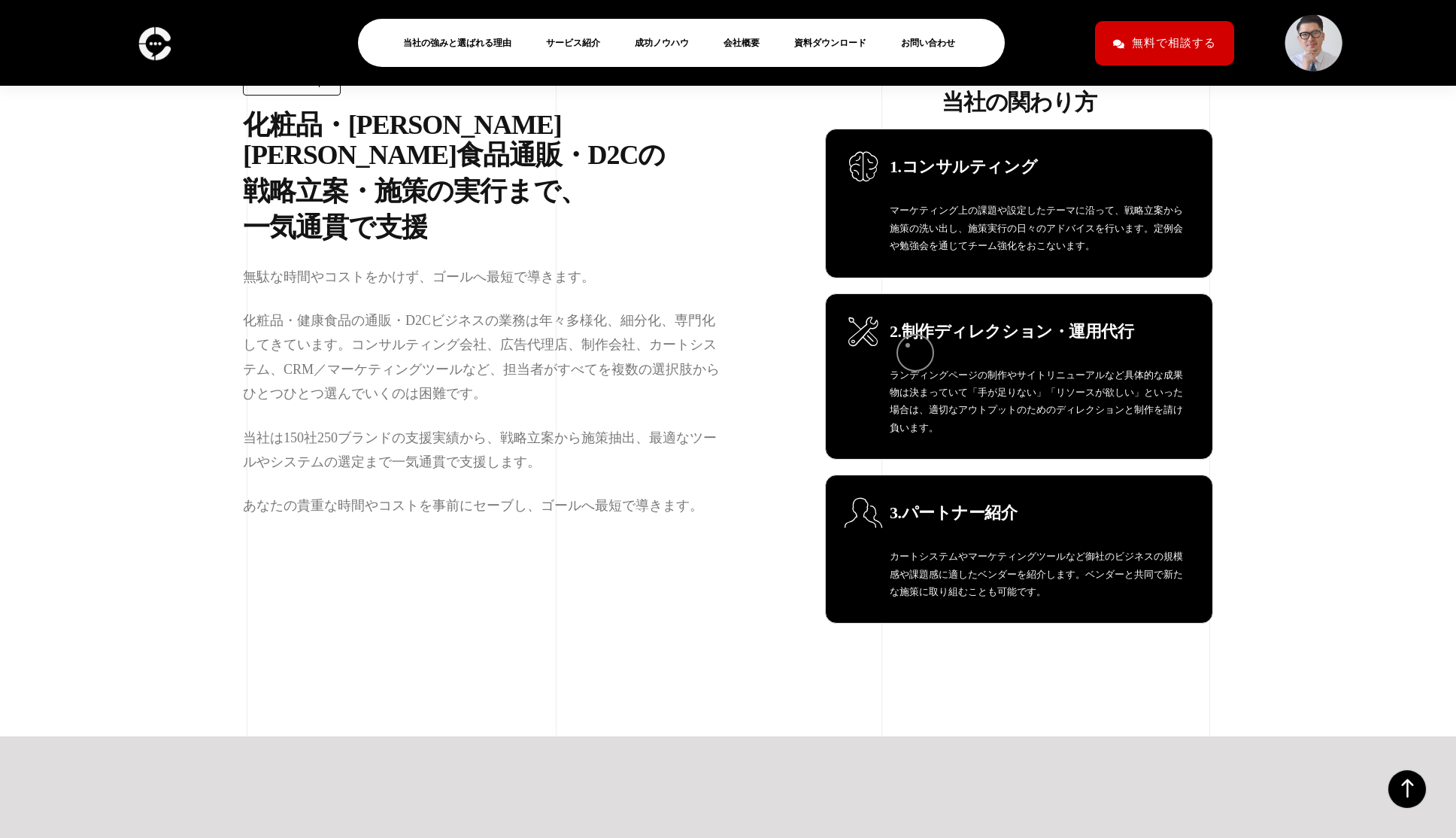
click at [908, 340] on span "2.制作ディレクション・運用代行" at bounding box center [1012, 331] width 244 height 19
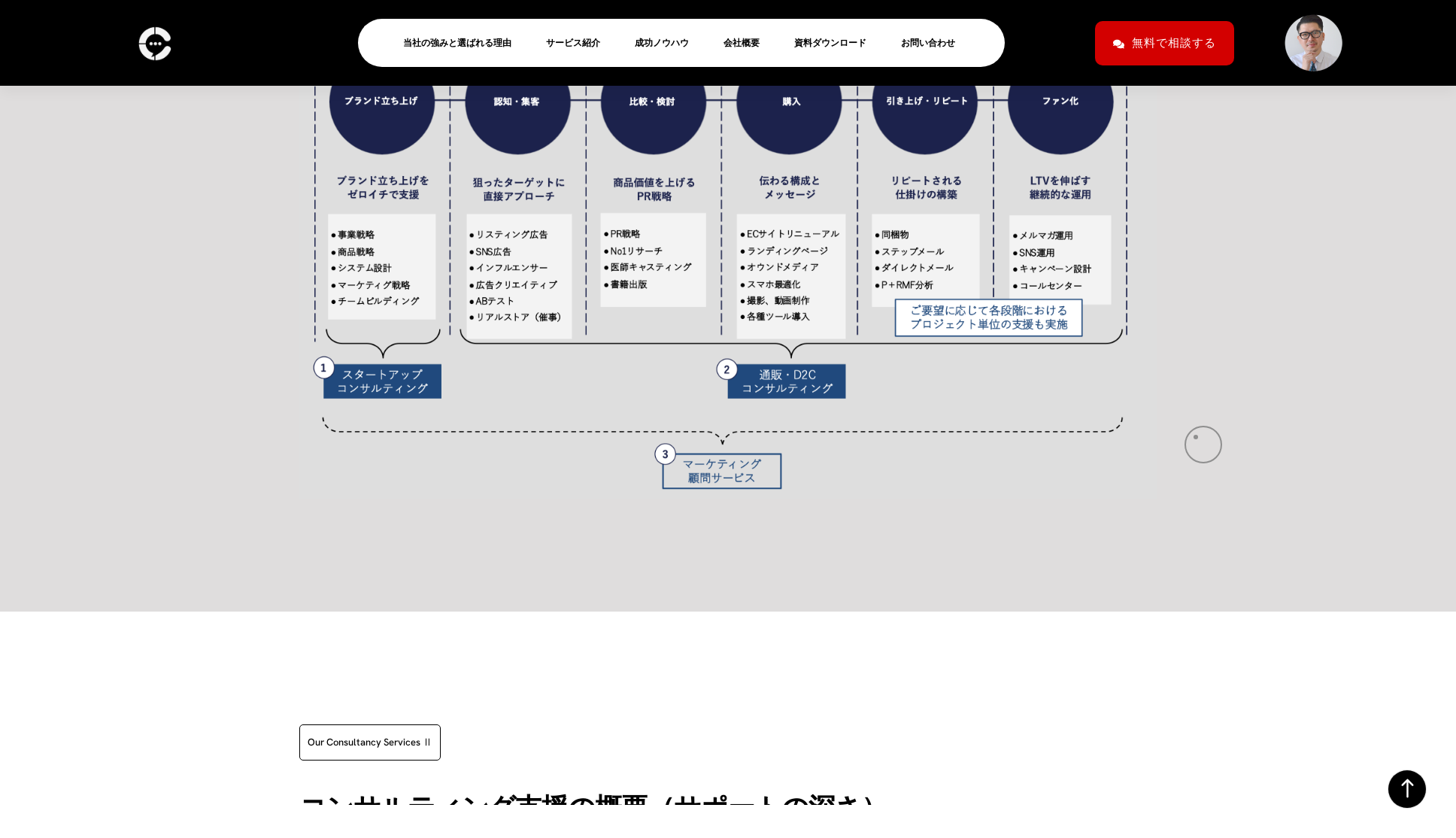
scroll to position [2076, 0]
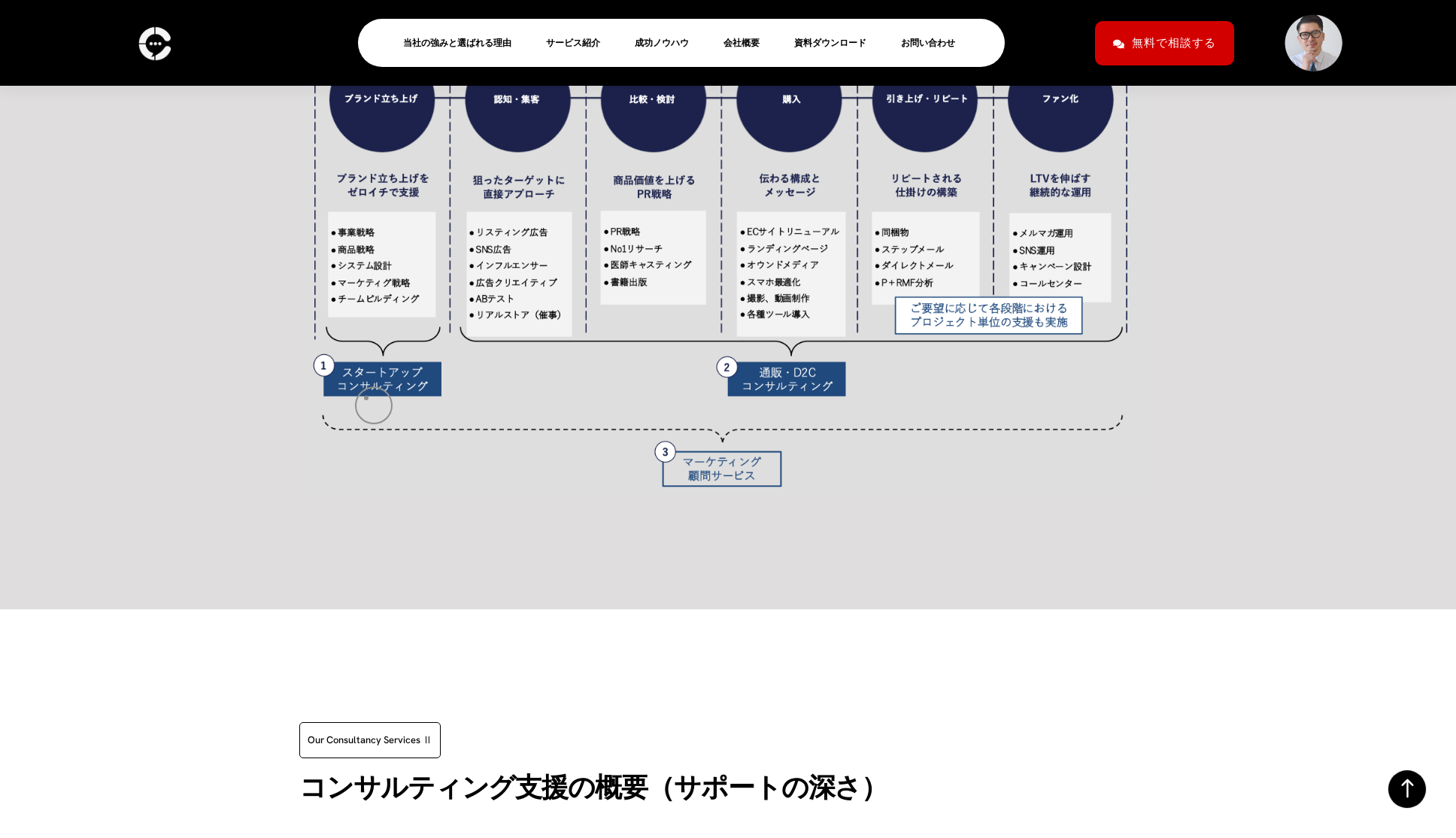
click at [366, 398] on img at bounding box center [728, 250] width 857 height 491
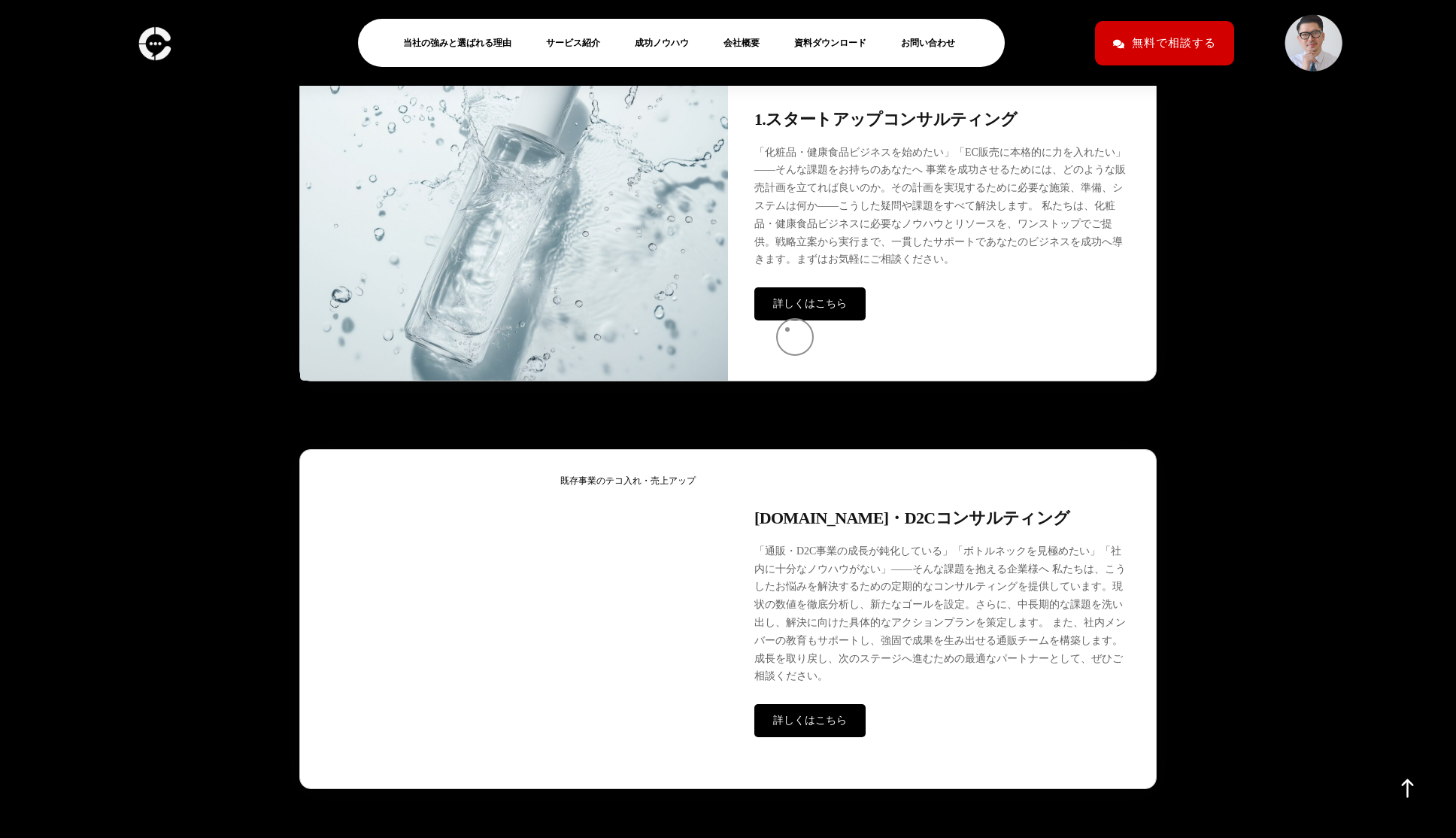
scroll to position [3893, 0]
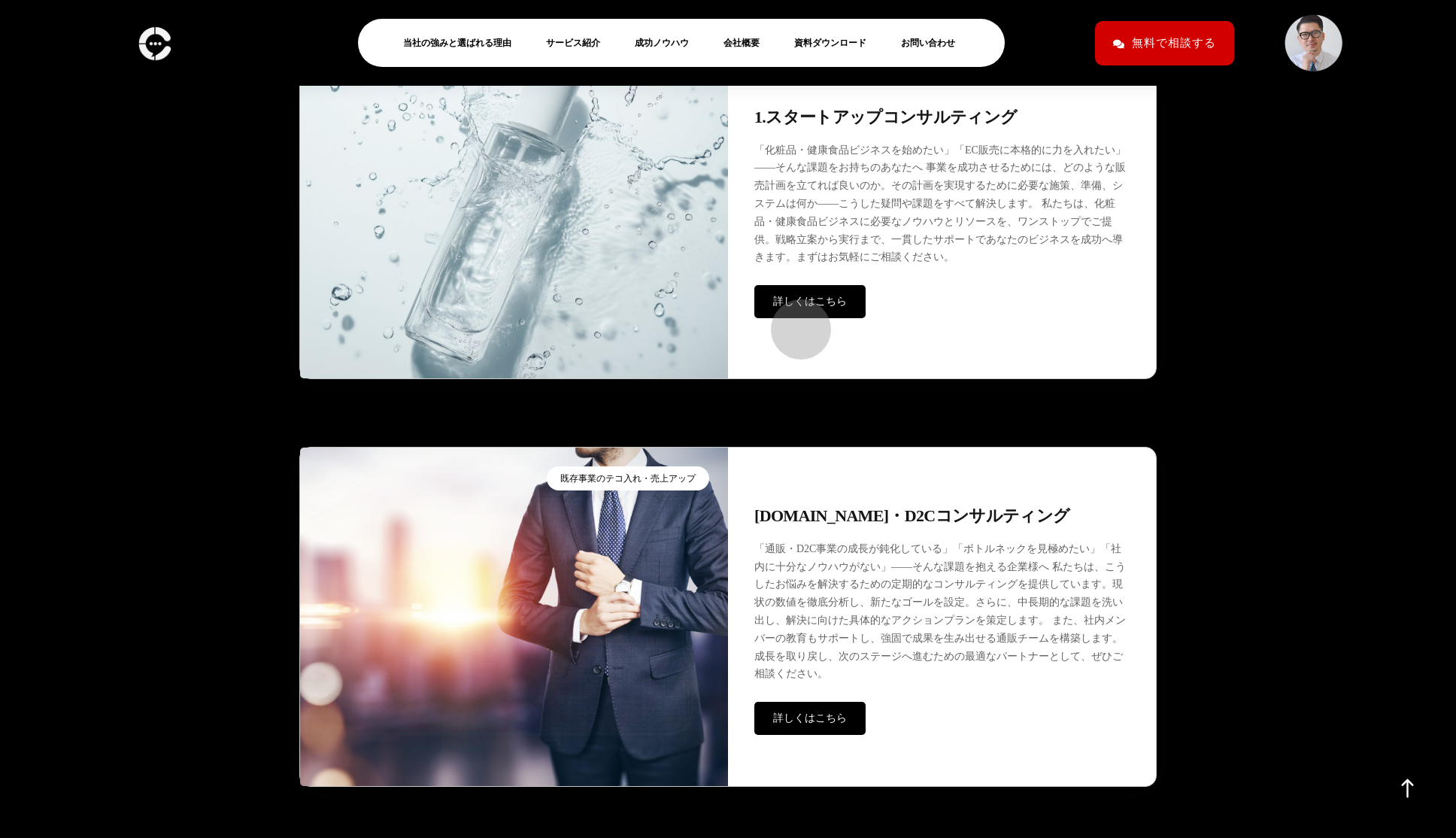
click at [793, 318] on link "詳しくはこちら" at bounding box center [810, 300] width 111 height 33
click at [837, 723] on span "詳しくはこちら" at bounding box center [810, 717] width 73 height 11
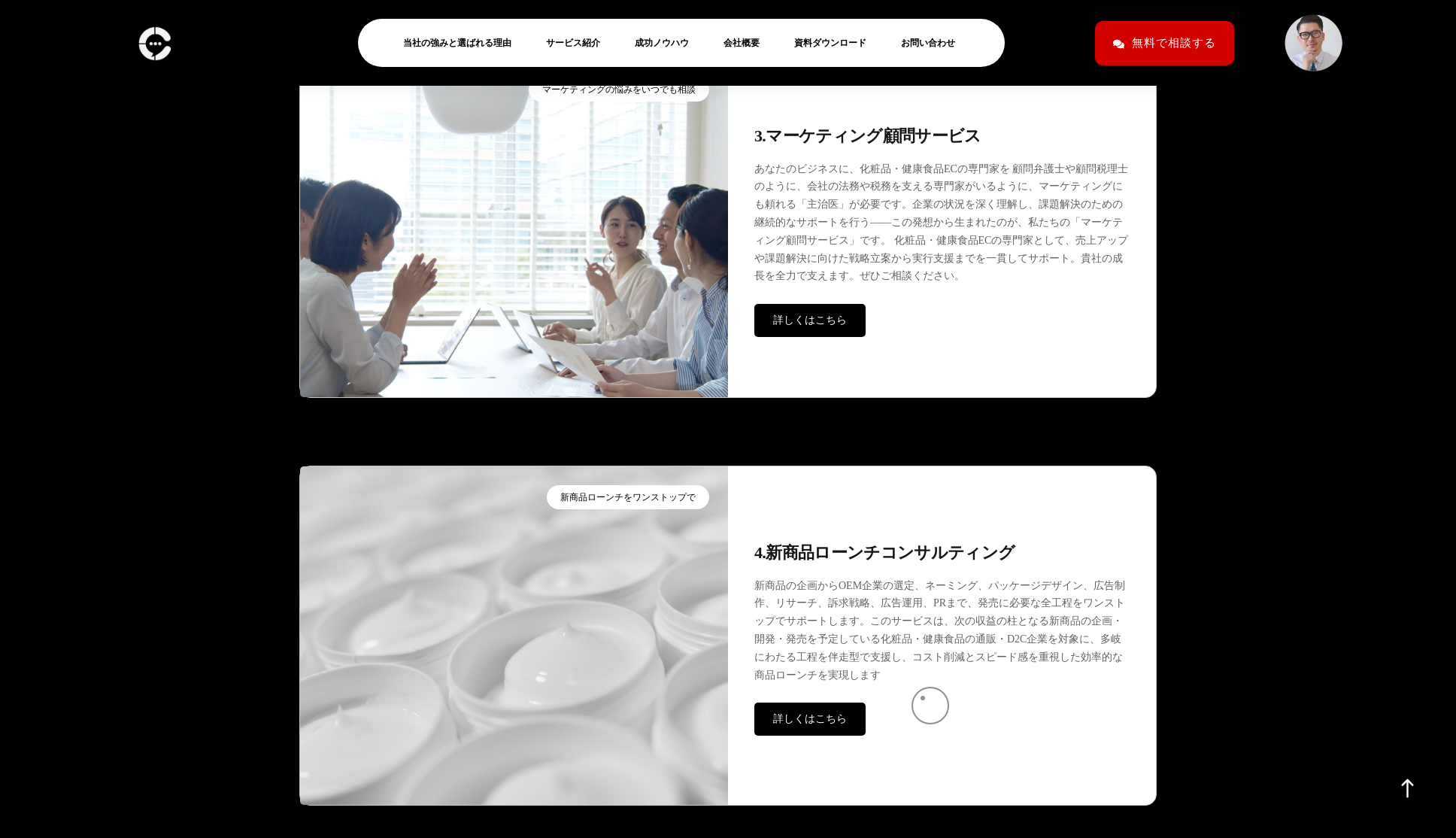
scroll to position [4789, 0]
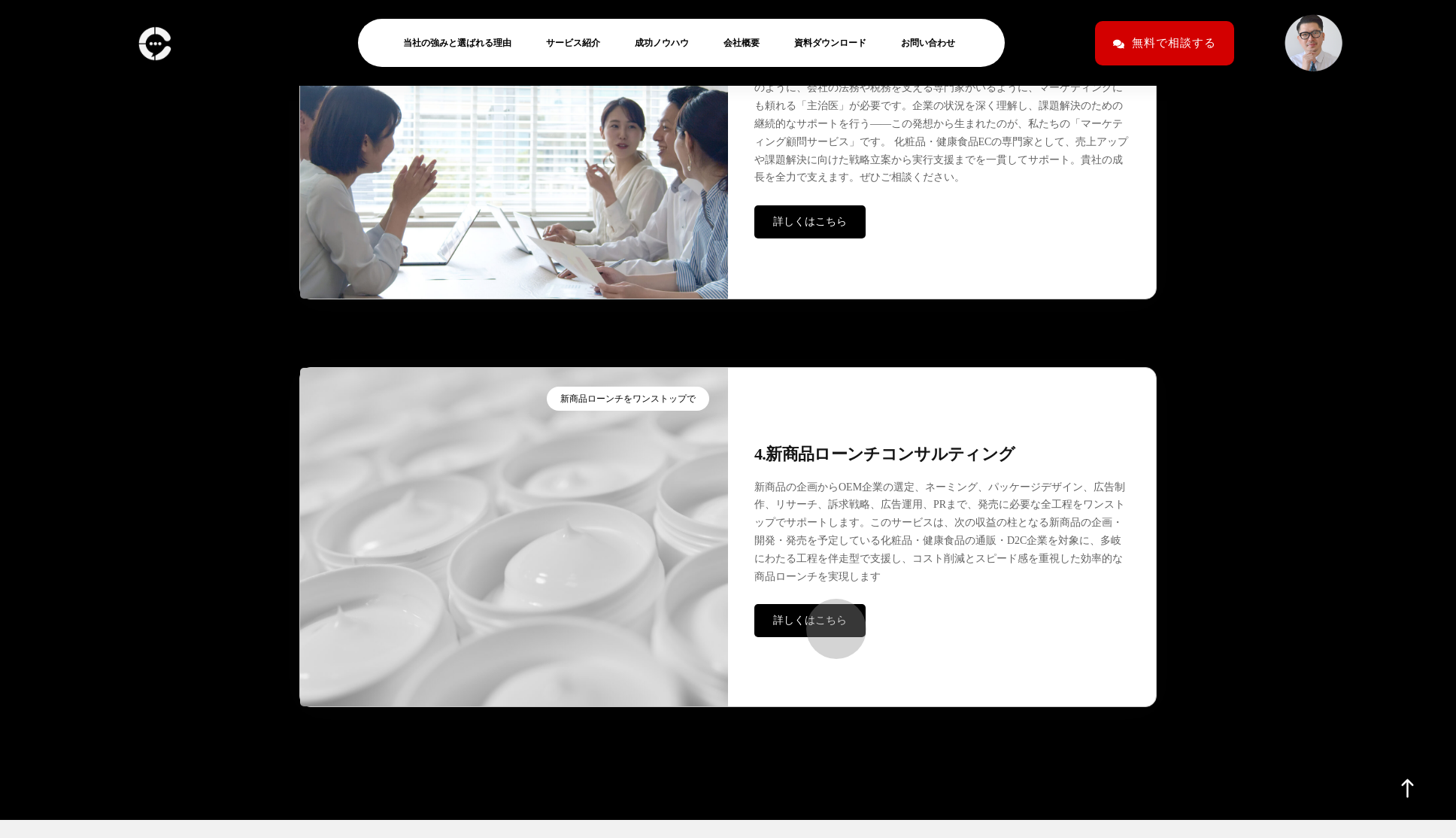
click at [829, 621] on link "詳しくはこちら" at bounding box center [810, 620] width 111 height 33
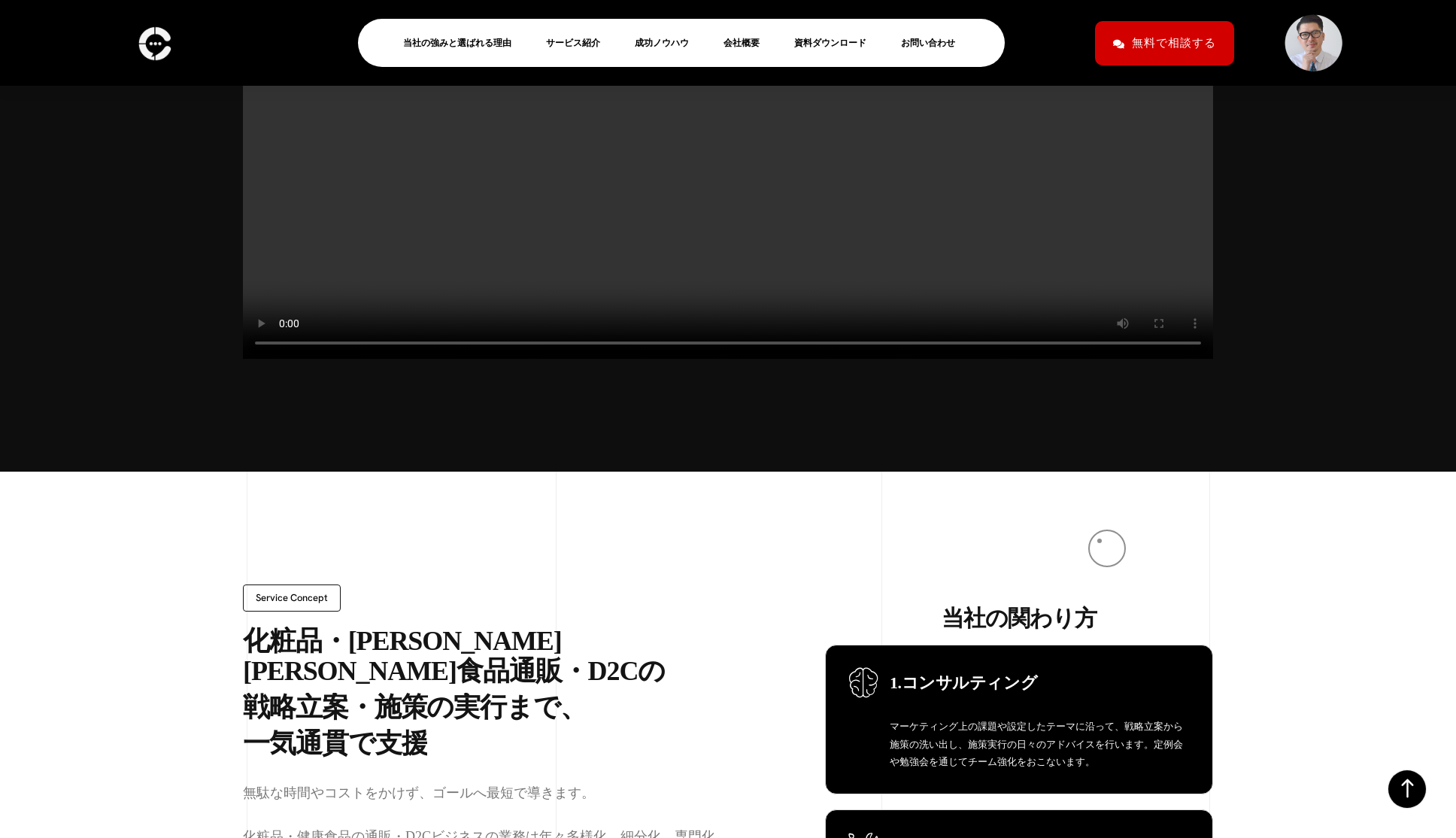
scroll to position [0, 0]
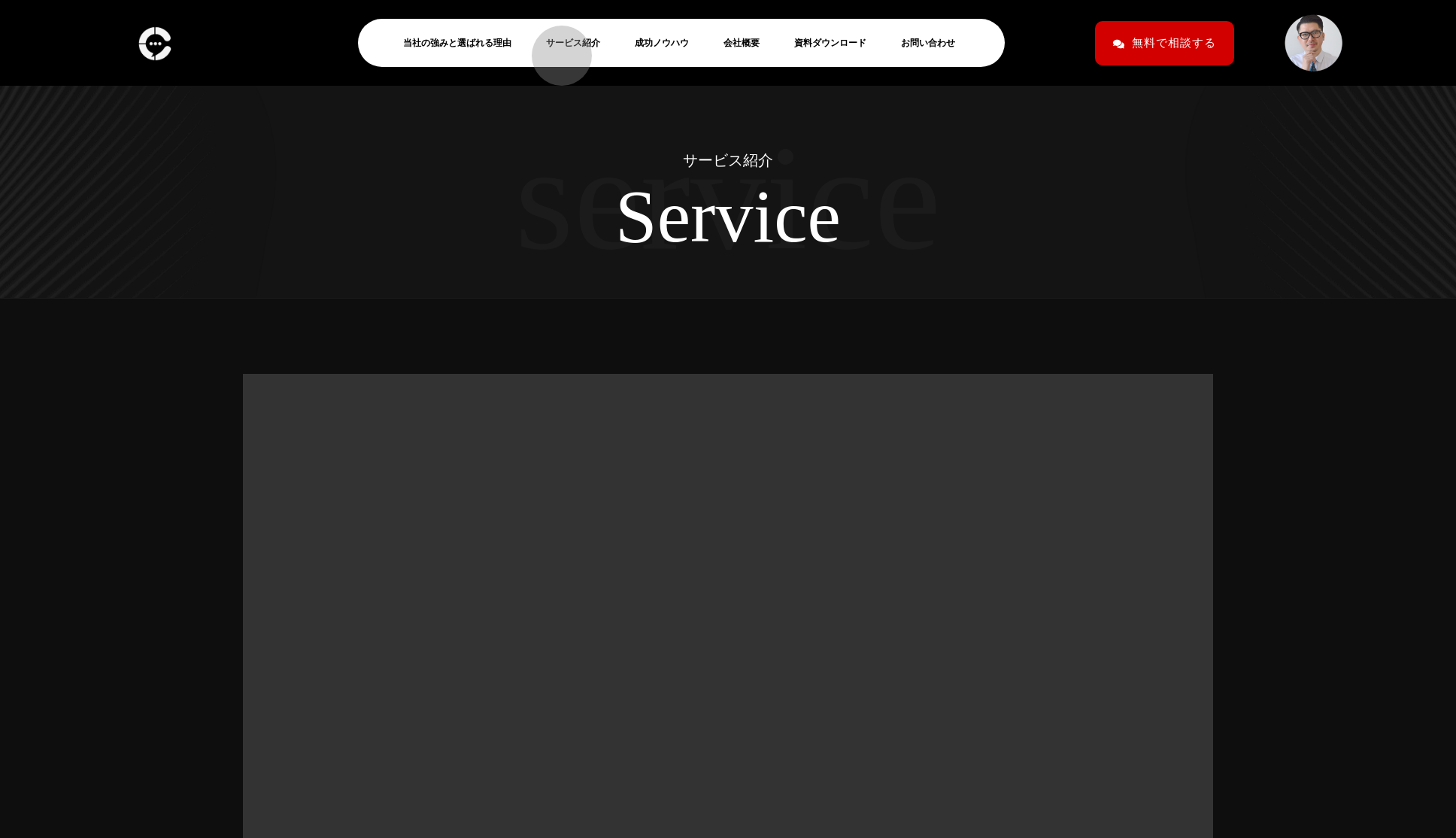
click at [554, 49] on link "サービス紹介" at bounding box center [579, 43] width 66 height 18
click at [573, 44] on link "サービス紹介" at bounding box center [579, 43] width 66 height 18
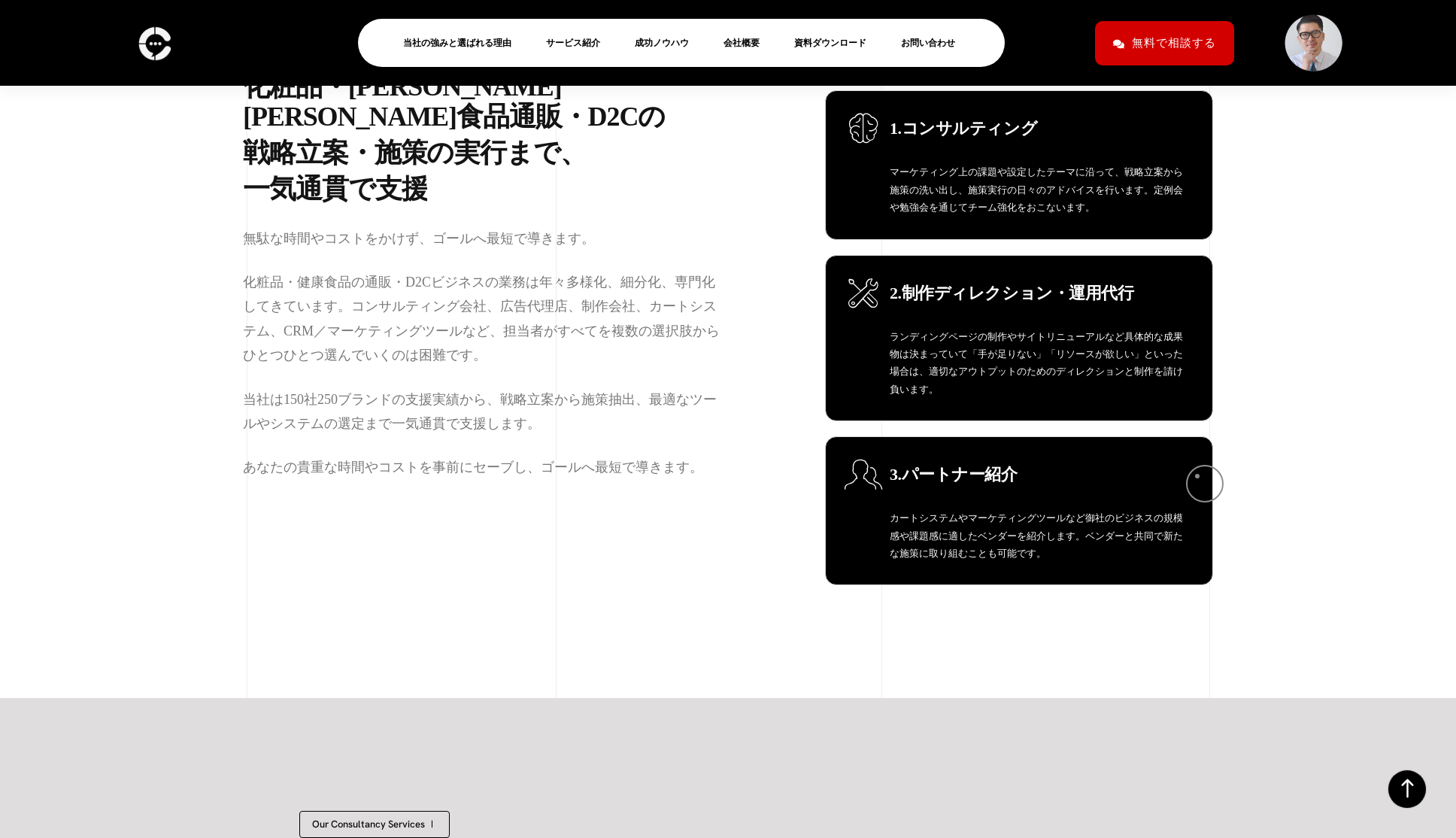
scroll to position [1116, 0]
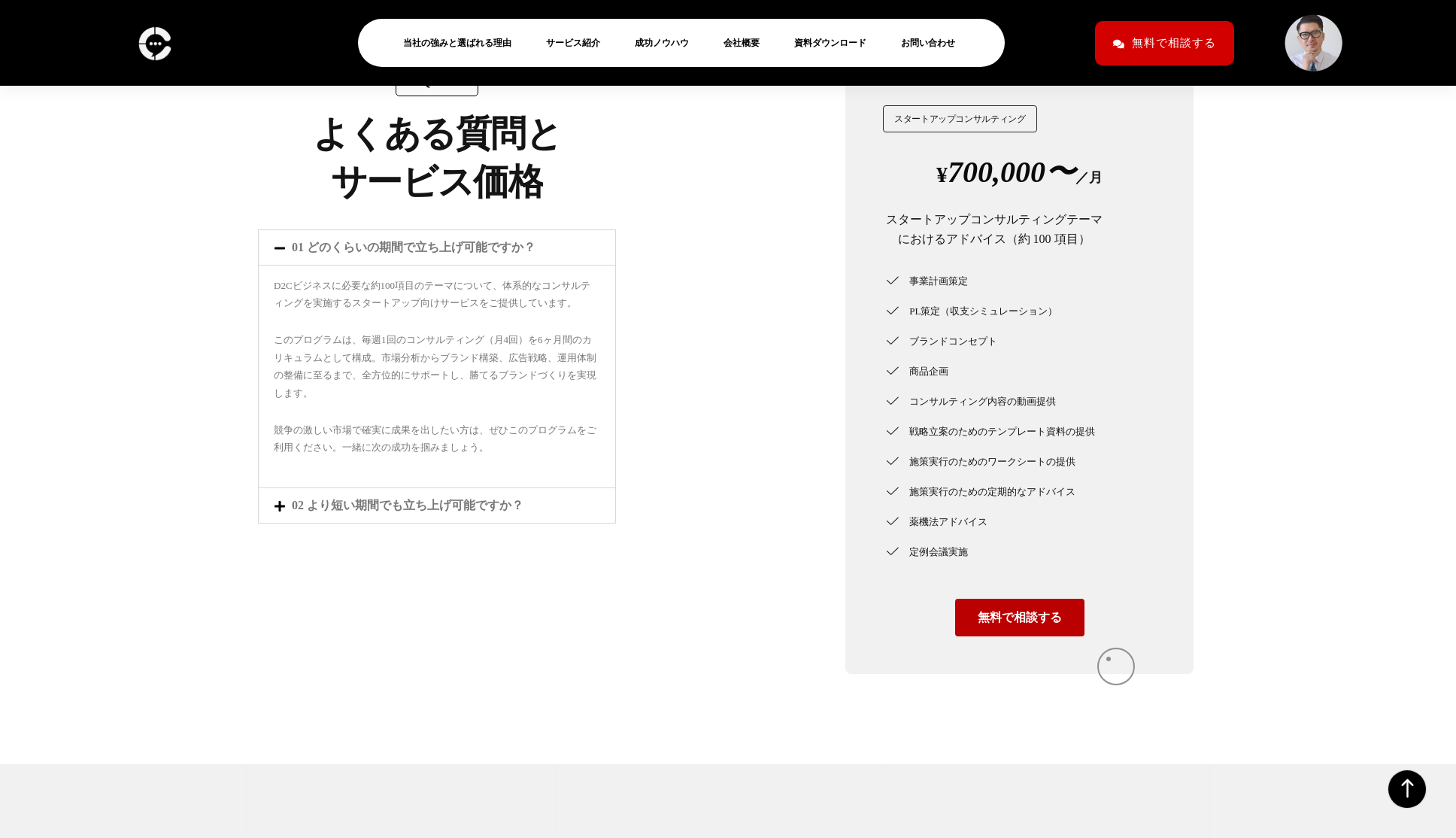
scroll to position [4800, 0]
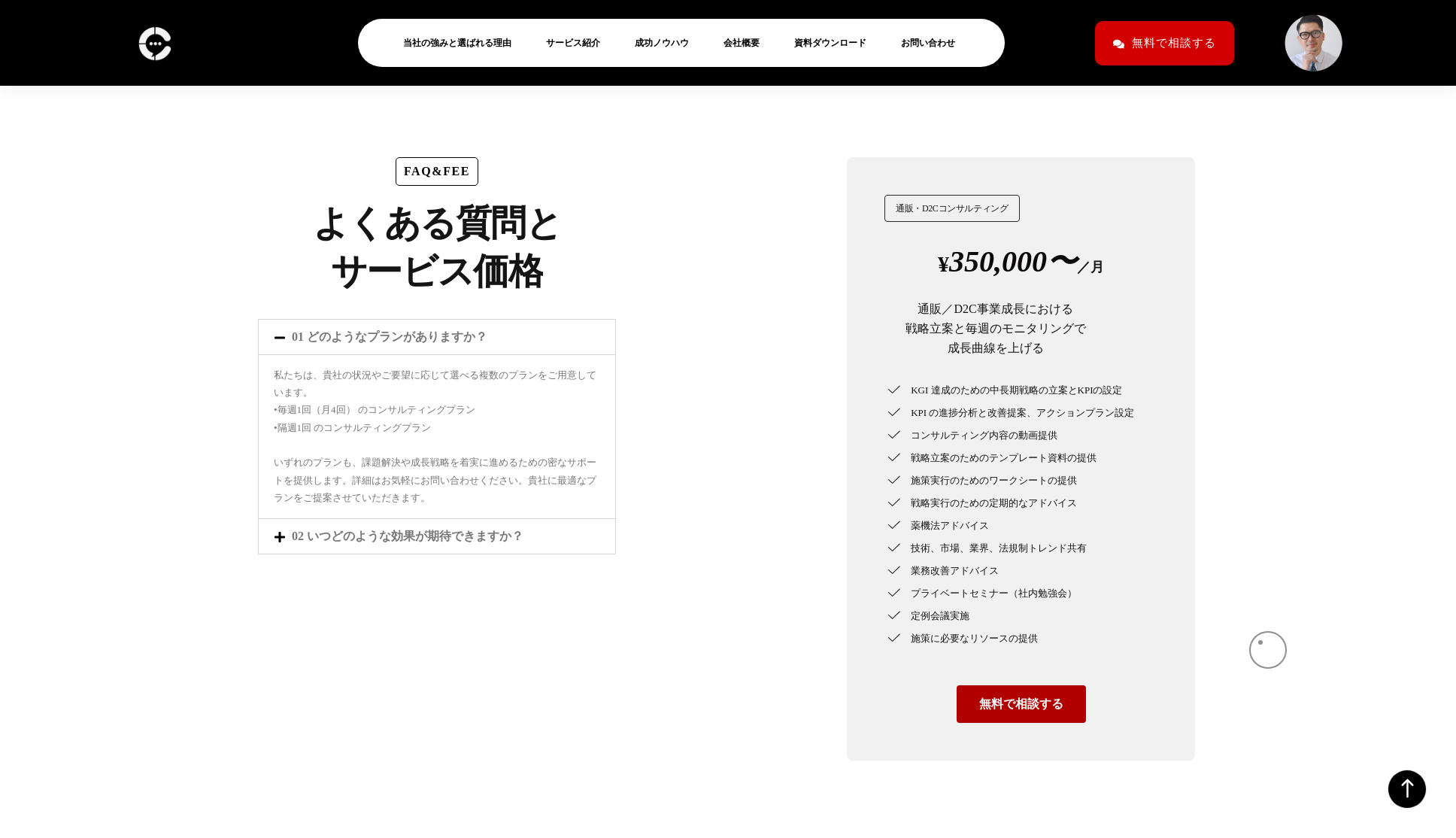
scroll to position [5423, 0]
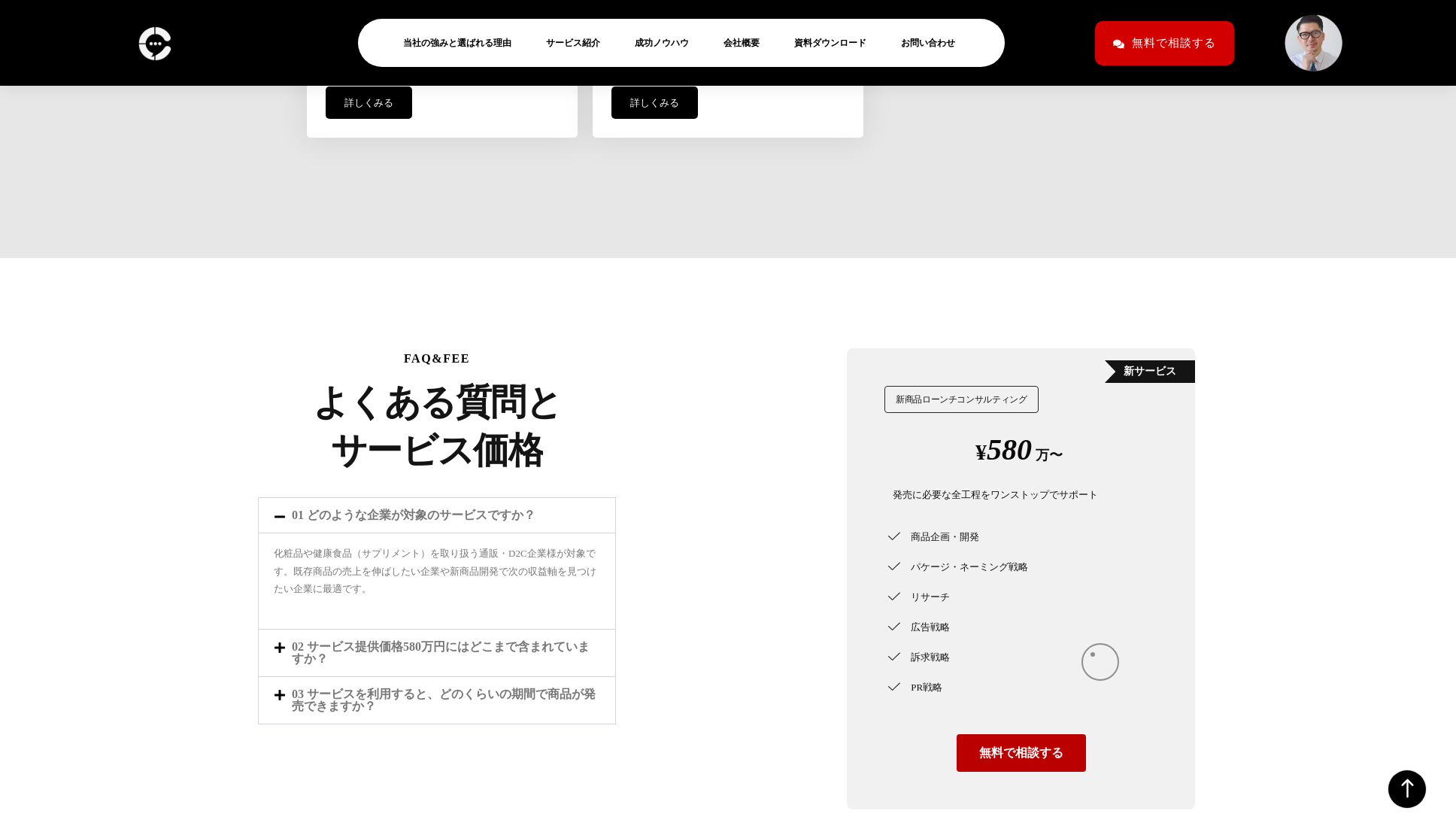
scroll to position [4426, 0]
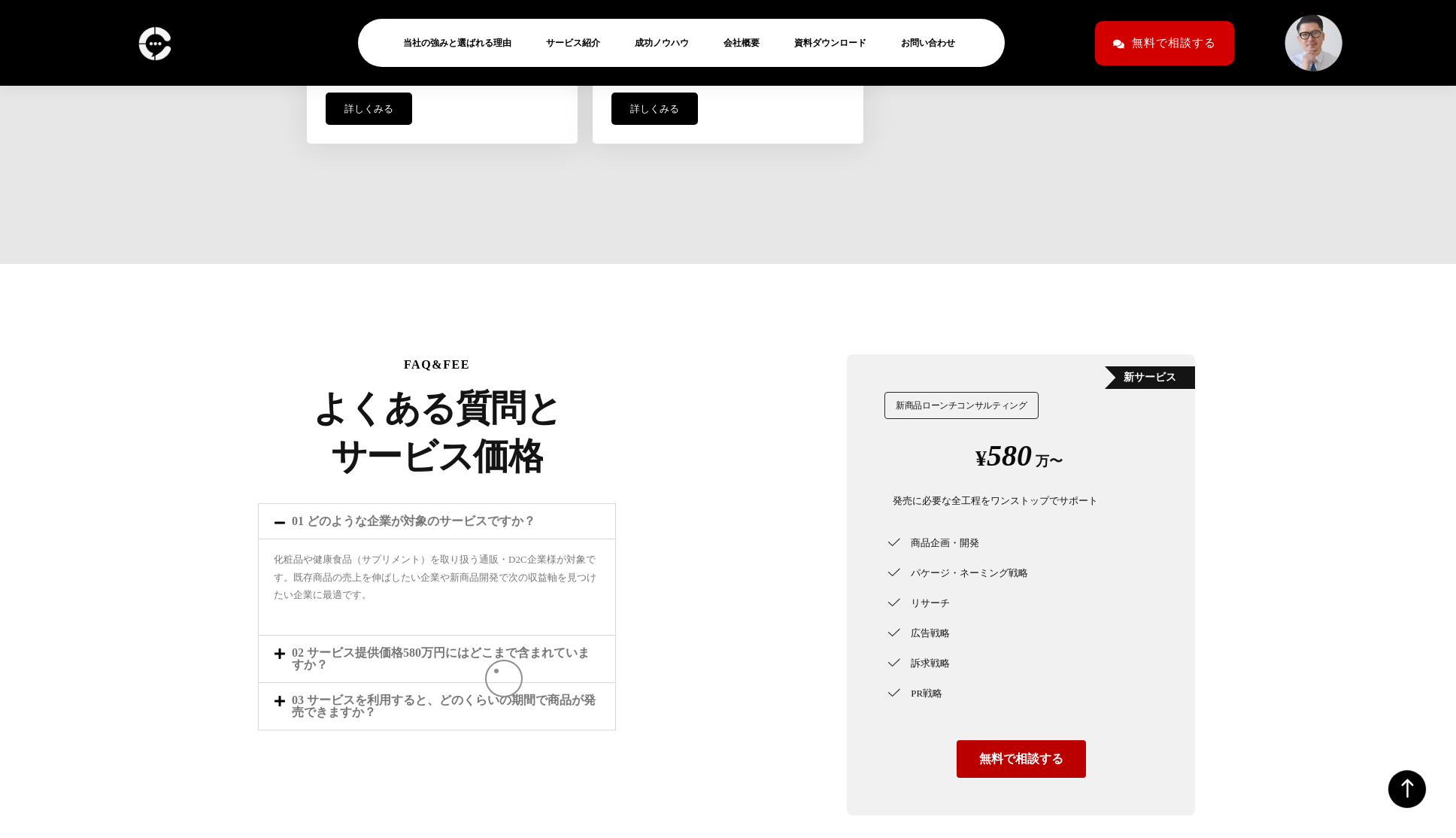
click at [496, 670] on div "02 サービス提供価格580万円にはどこまで含まれていますか？" at bounding box center [436, 658] width 356 height 47
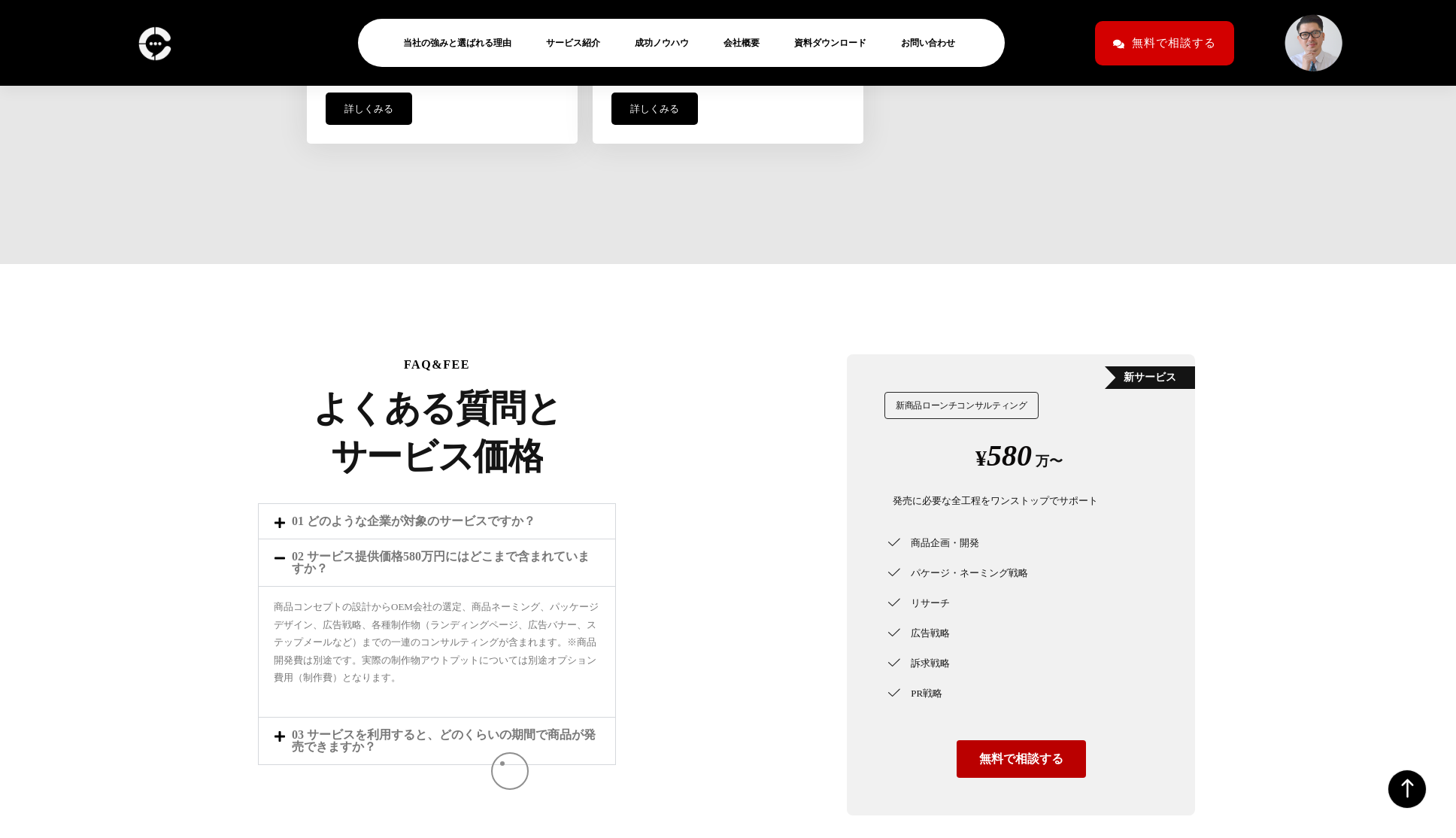
click at [503, 764] on div "03 サービスを利用すると、どのくらいの期間で商品が発売できますか？" at bounding box center [436, 740] width 356 height 47
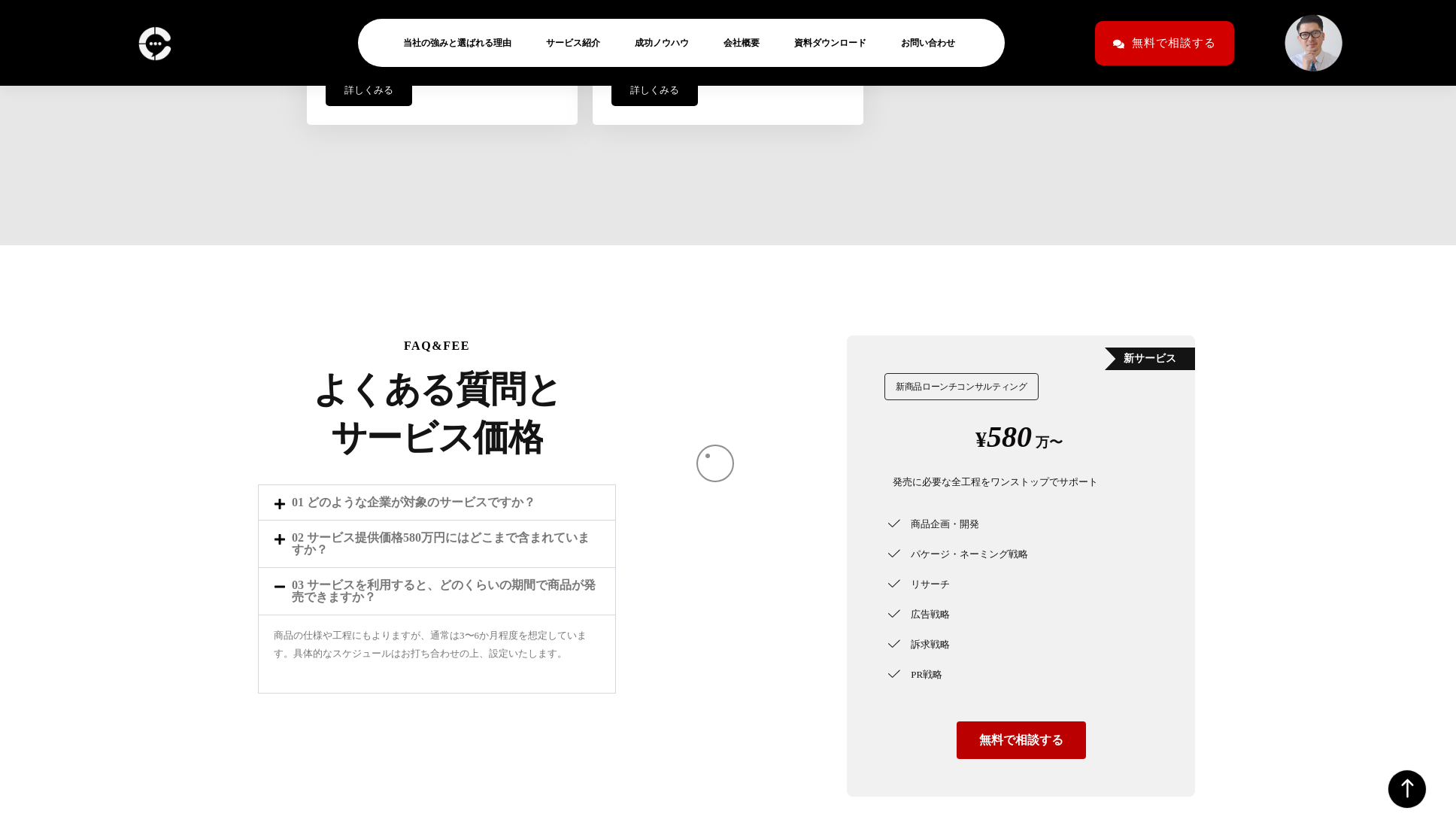
scroll to position [4465, 0]
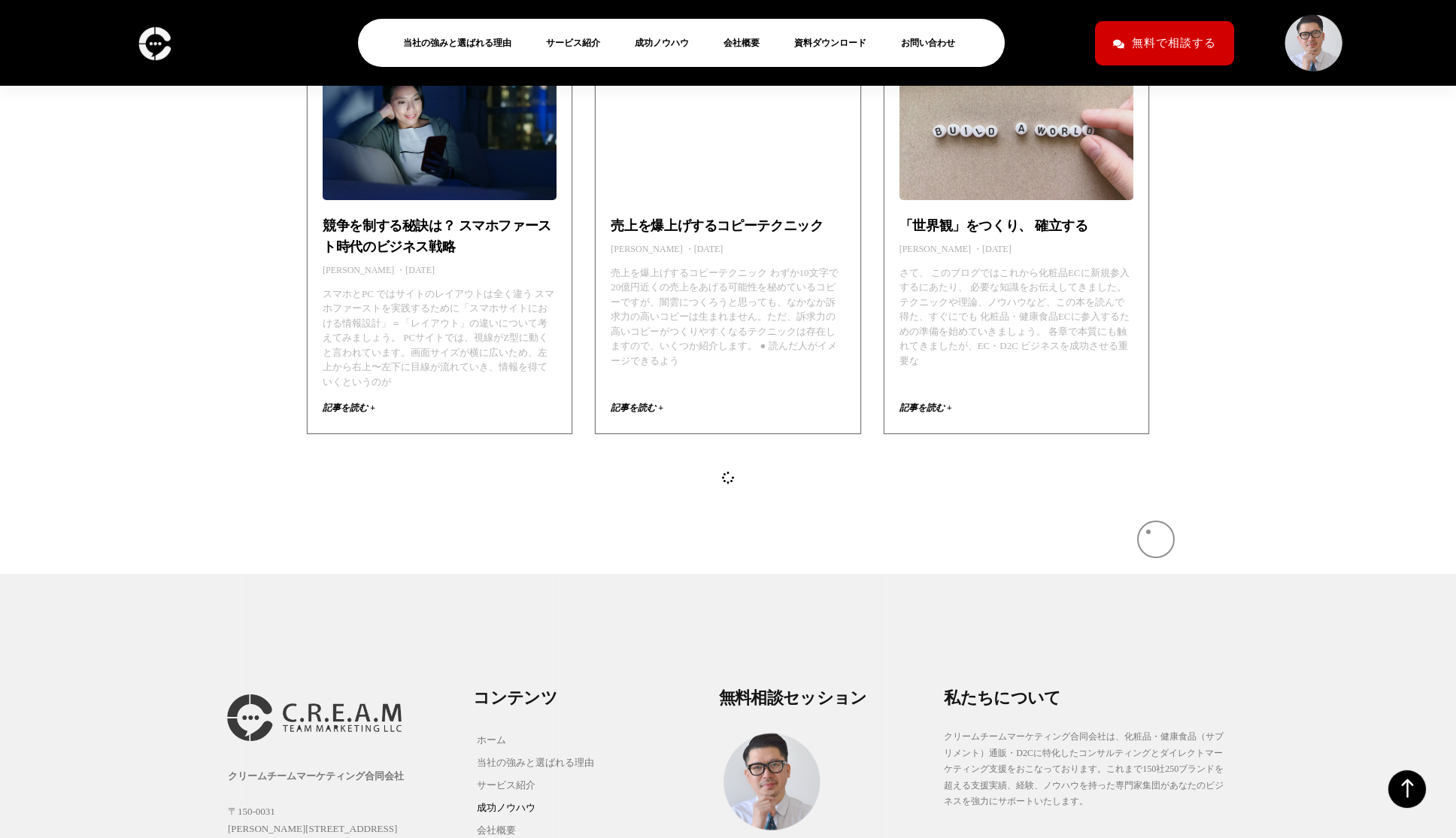
scroll to position [2855, 0]
